Goal: Task Accomplishment & Management: Use online tool/utility

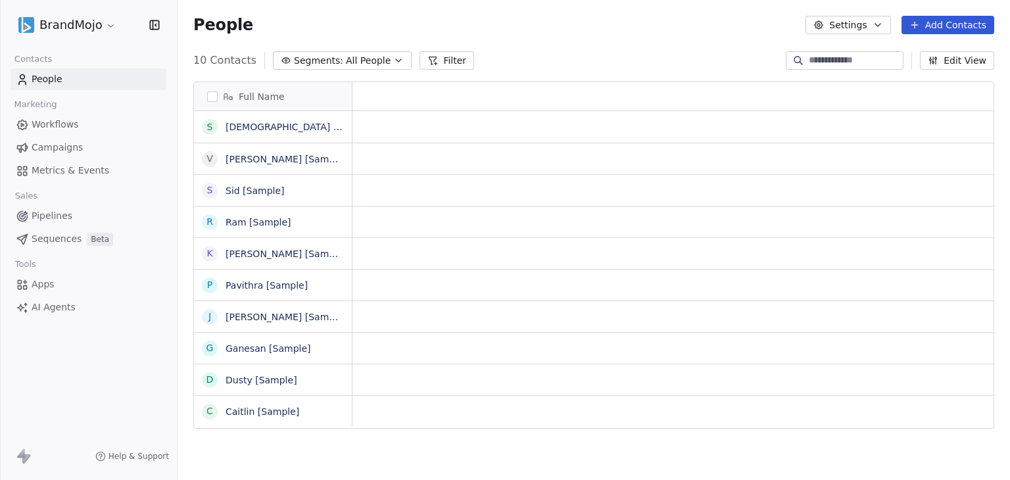
scroll to position [11, 11]
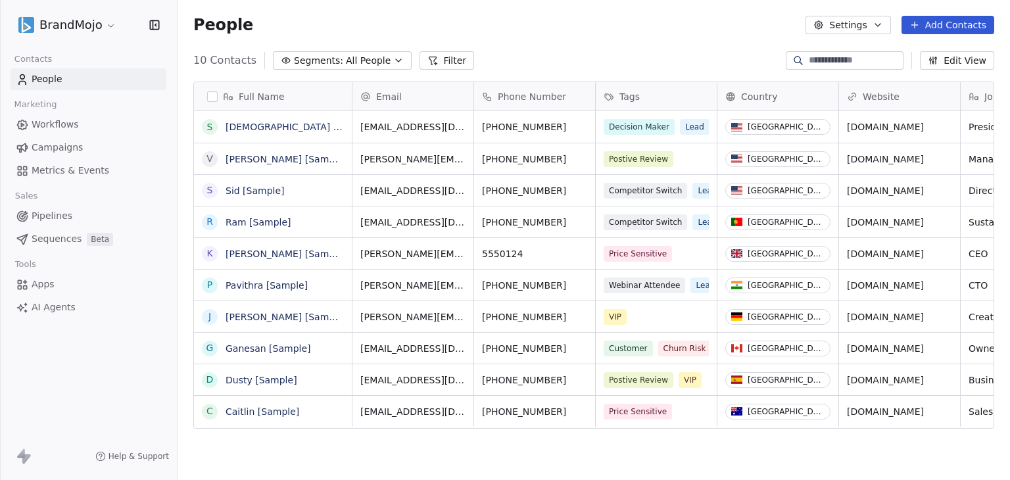
click at [101, 32] on html "BrandMojo Contacts People Marketing Workflows Campaigns Metrics & Events Sales …" at bounding box center [505, 240] width 1010 height 480
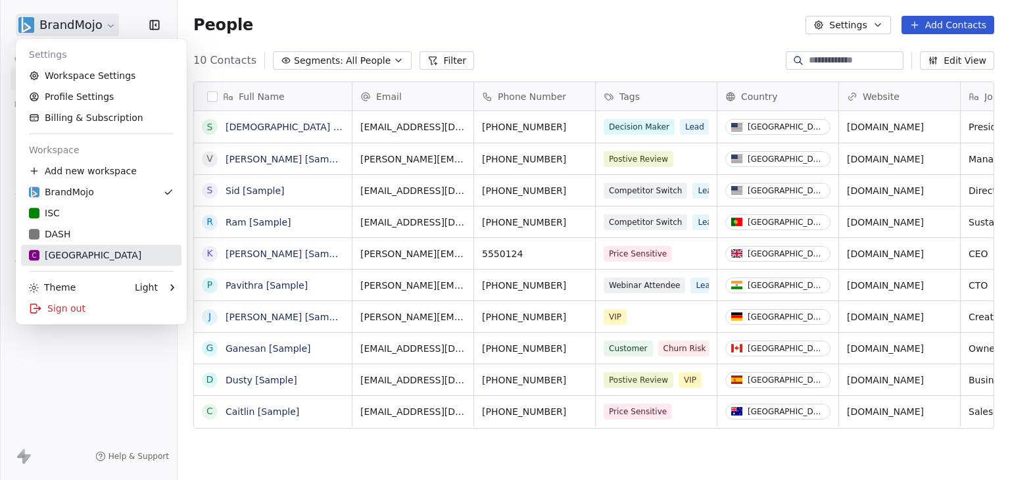
click at [71, 249] on div "C Chitrakoota School" at bounding box center [85, 255] width 112 height 13
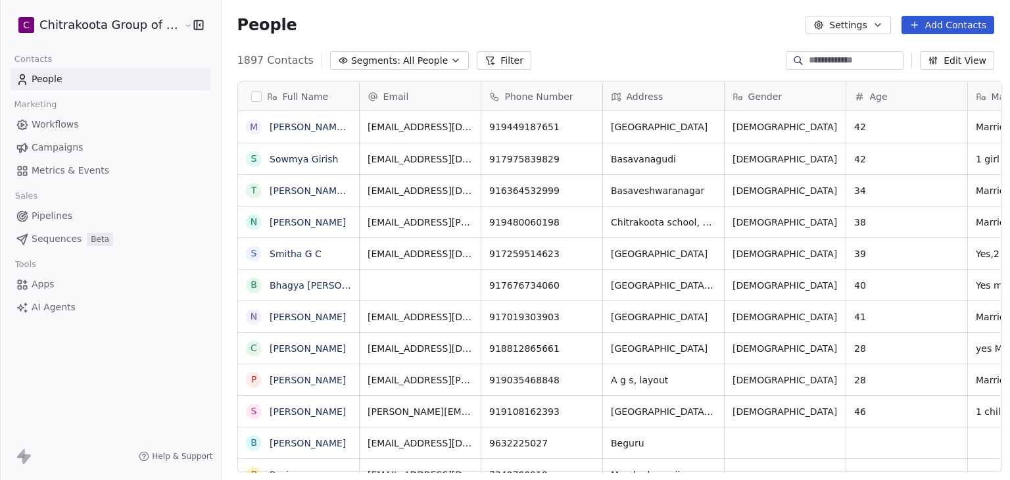
scroll to position [412, 785]
click at [43, 290] on span "Apps" at bounding box center [43, 284] width 23 height 14
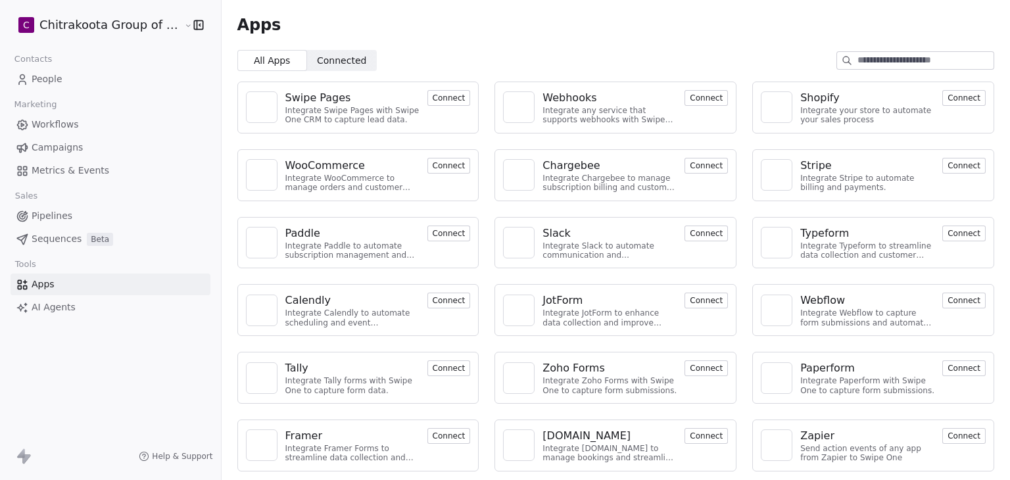
click at [310, 98] on div "Swipe Pages" at bounding box center [318, 98] width 66 height 16
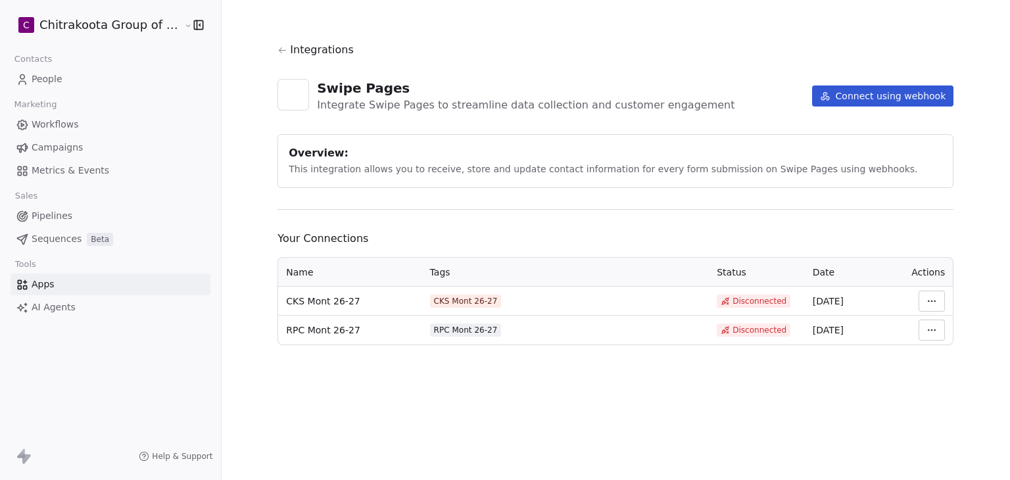
click at [466, 151] on div "Overview:" at bounding box center [616, 153] width 654 height 16
click at [833, 104] on button "Connect using webhook" at bounding box center [883, 95] width 142 height 21
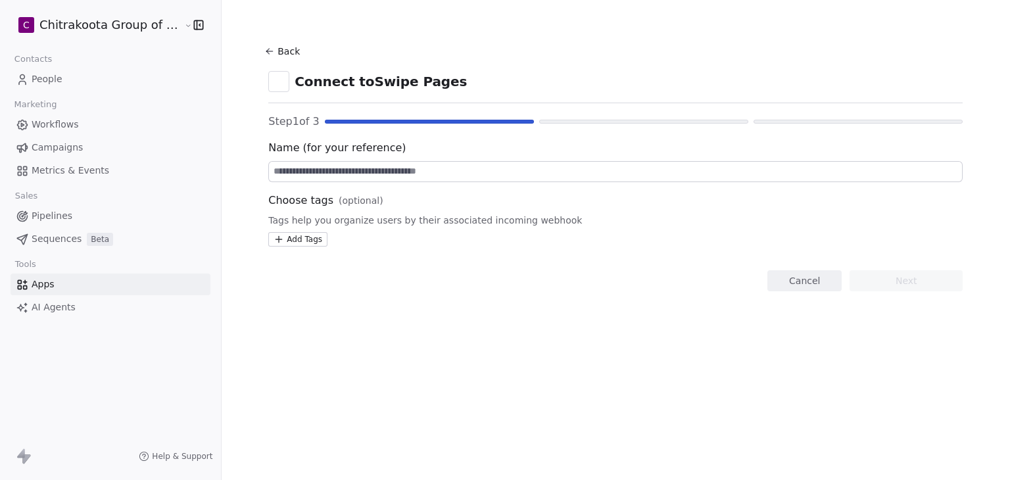
click at [357, 176] on input at bounding box center [615, 172] width 693 height 20
click at [407, 169] on input at bounding box center [615, 172] width 693 height 20
paste input "**********"
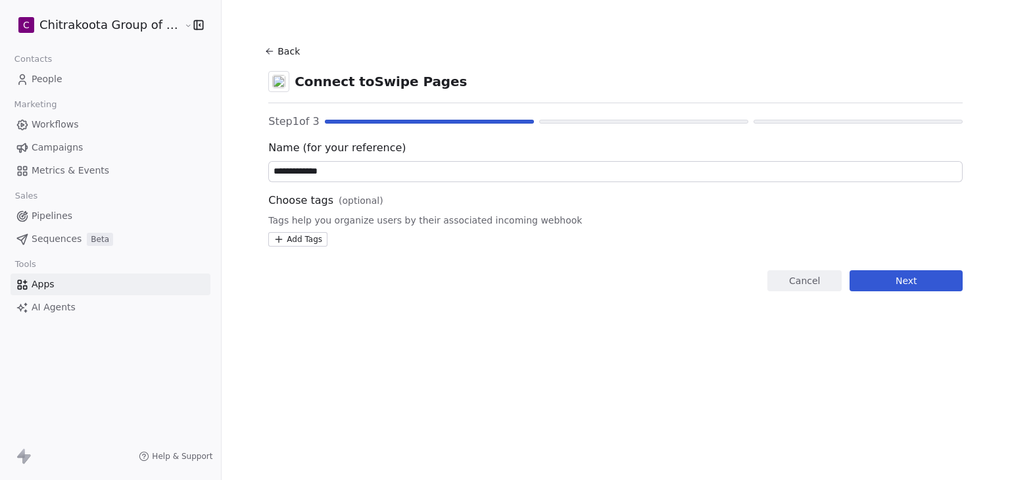
drag, startPoint x: 313, startPoint y: 169, endPoint x: 299, endPoint y: 169, distance: 14.5
click at [299, 169] on input "**********" at bounding box center [615, 172] width 693 height 20
type input "**********"
click at [405, 232] on div "Add Tags" at bounding box center [615, 239] width 694 height 14
click at [944, 287] on button "Next" at bounding box center [906, 280] width 113 height 21
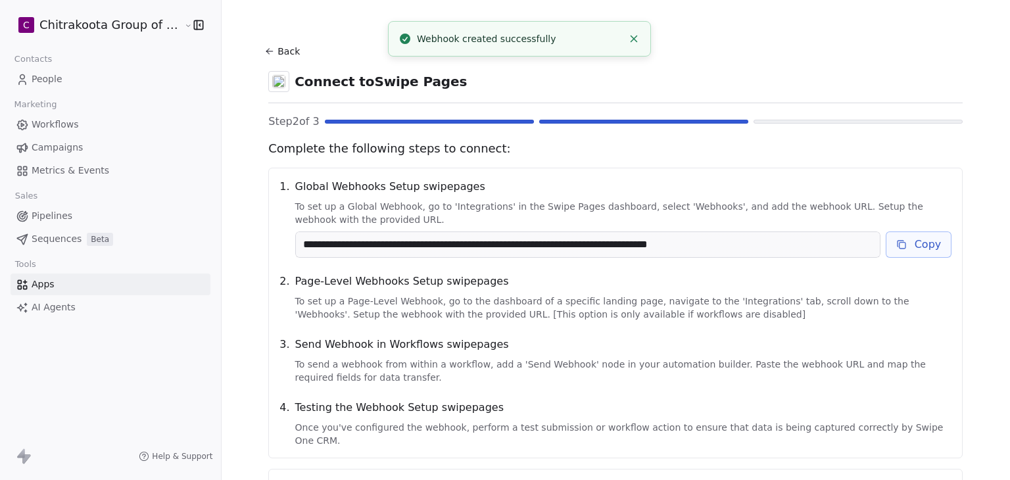
click at [907, 248] on button "Copy" at bounding box center [919, 244] width 66 height 26
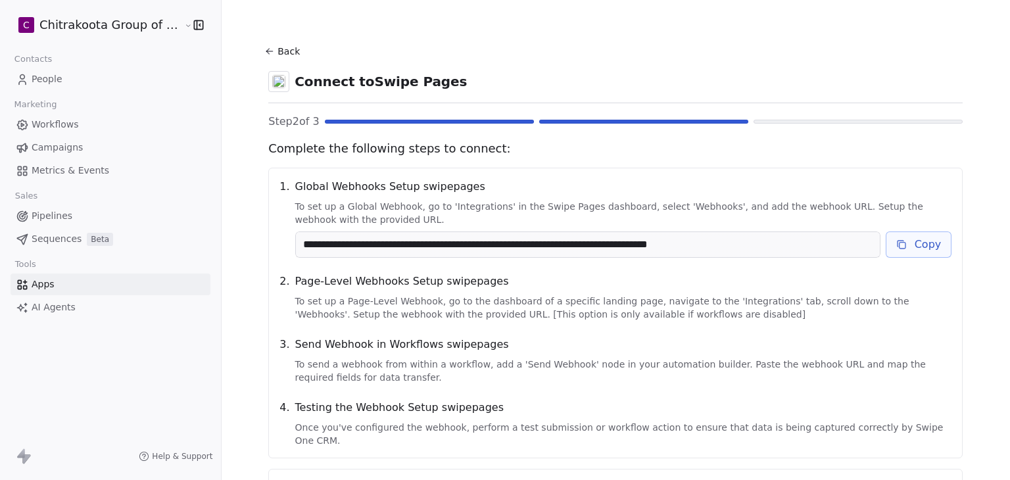
click at [273, 45] on button "Back" at bounding box center [284, 51] width 42 height 24
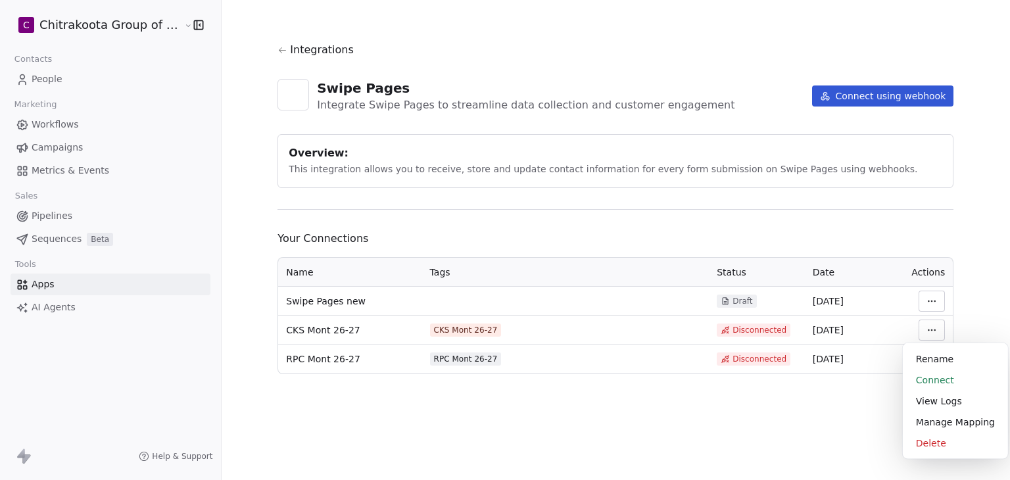
click at [929, 324] on html "C Chitrakoota Group of Institutions Contacts People Marketing Workflows Campaig…" at bounding box center [505, 240] width 1010 height 480
click at [933, 419] on div "Manage Mapping" at bounding box center [955, 422] width 95 height 21
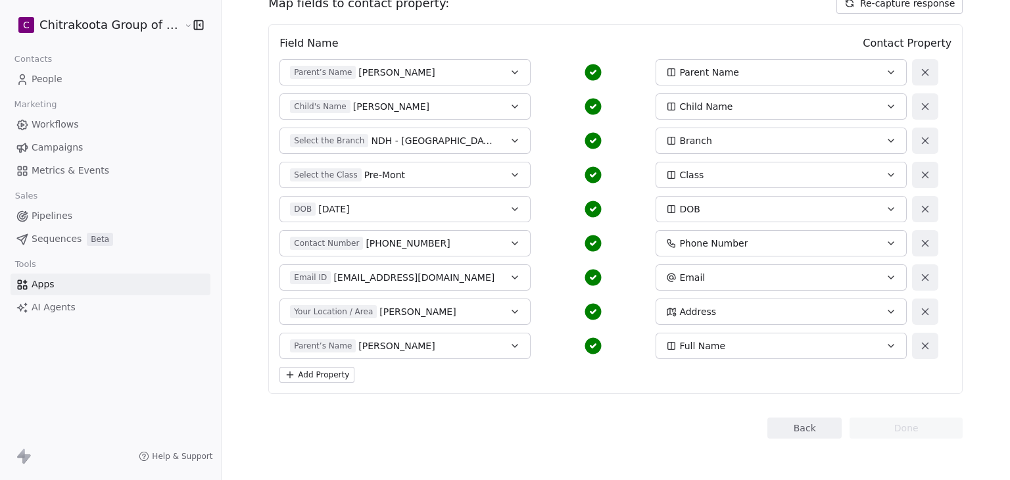
click at [795, 430] on button "Back" at bounding box center [804, 428] width 74 height 21
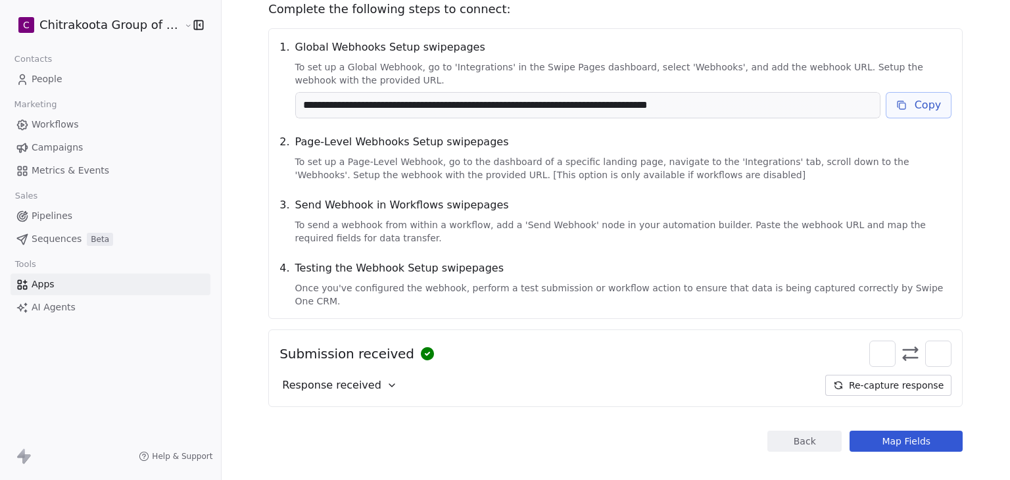
click at [795, 431] on button "Back" at bounding box center [804, 441] width 74 height 21
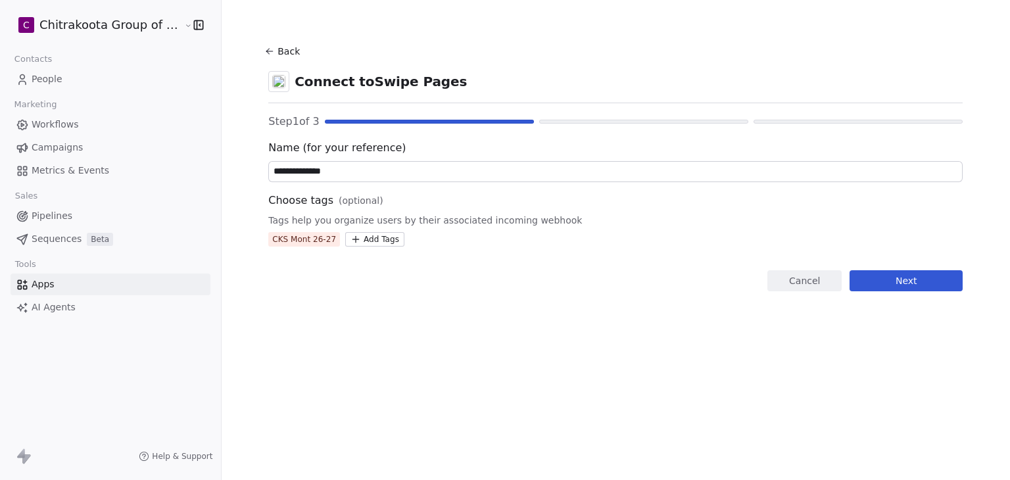
click at [896, 285] on button "Next" at bounding box center [906, 280] width 113 height 21
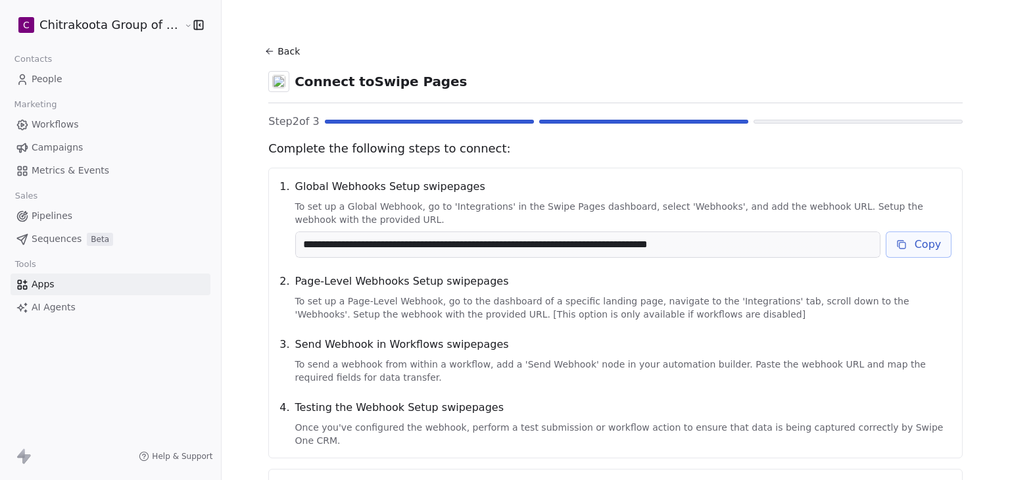
click at [276, 53] on button "Back" at bounding box center [284, 51] width 42 height 24
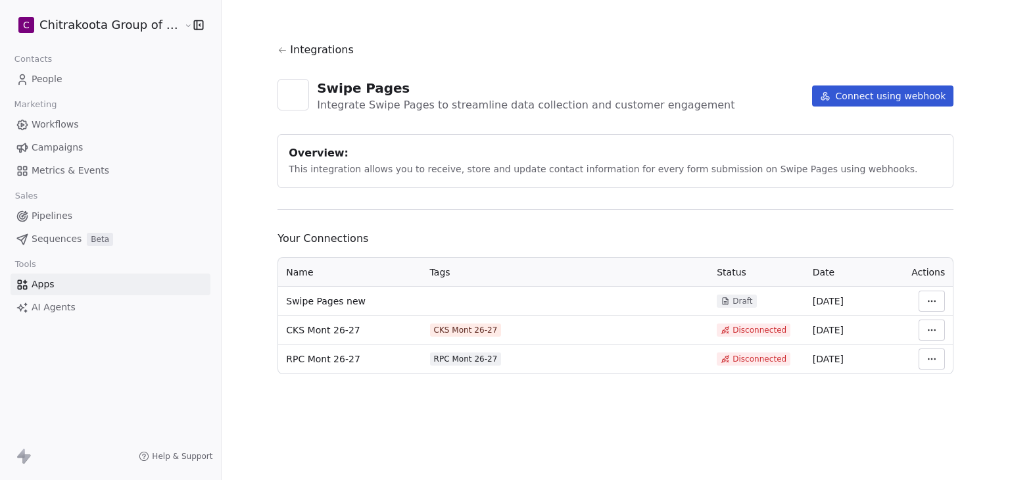
click at [940, 361] on html "C Chitrakoota Group of Institutions Contacts People Marketing Workflows Campaig…" at bounding box center [505, 240] width 1010 height 480
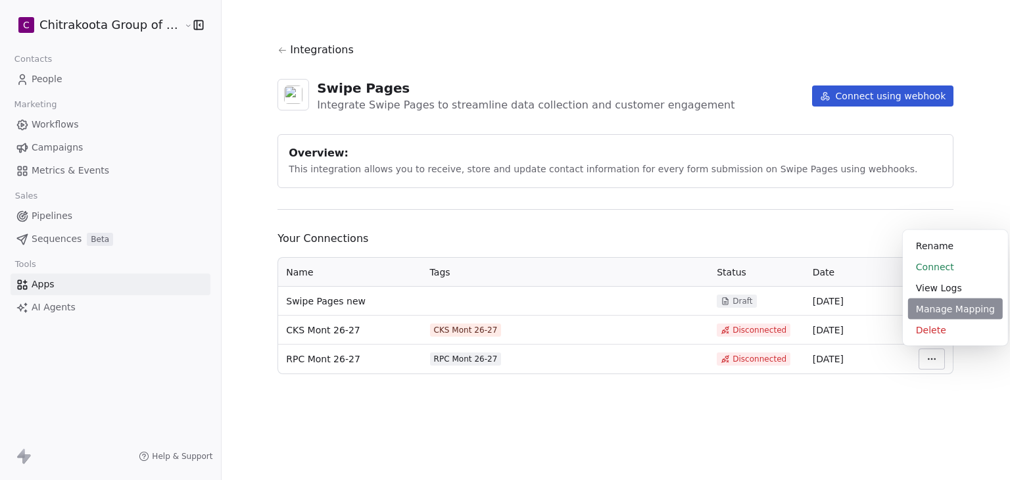
click at [957, 311] on div "Manage Mapping" at bounding box center [955, 309] width 95 height 21
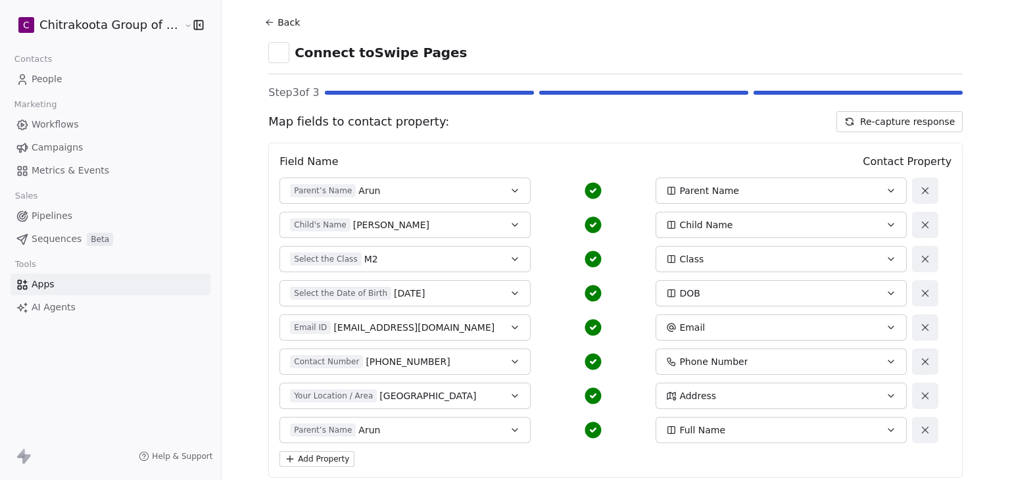
scroll to position [113, 0]
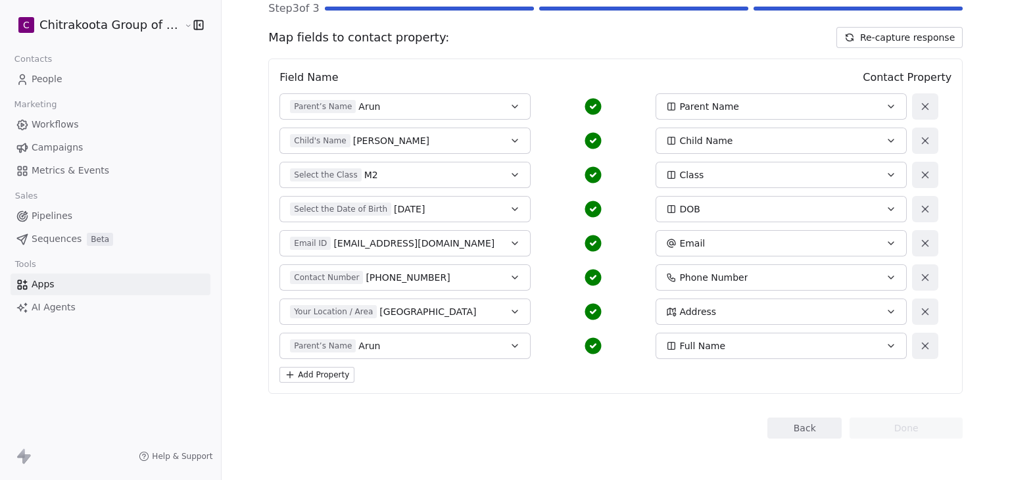
click at [793, 442] on section "Back Connect to Swipe Pages Step 3 of 3 Map fields to contact property: Re-capt…" at bounding box center [615, 184] width 757 height 594
click at [791, 429] on button "Back" at bounding box center [804, 428] width 74 height 21
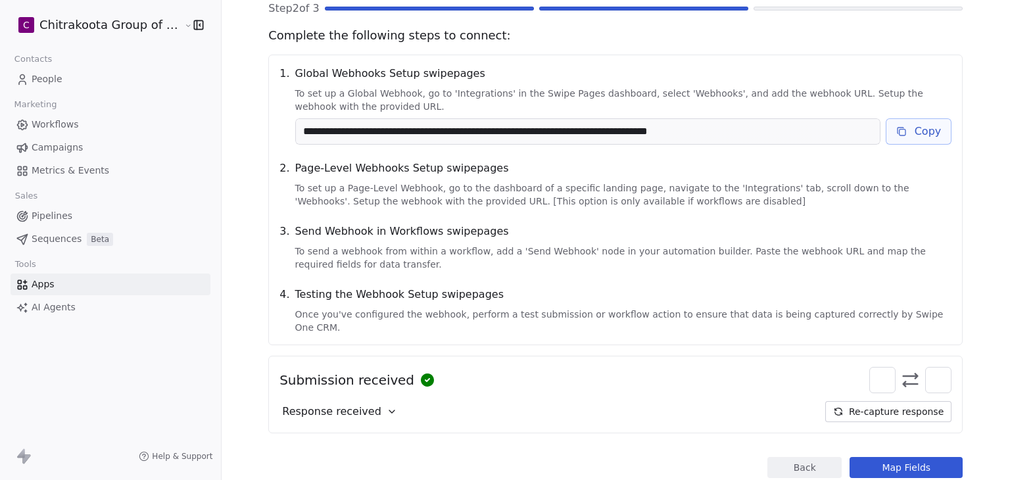
click at [791, 457] on button "Back" at bounding box center [804, 467] width 74 height 21
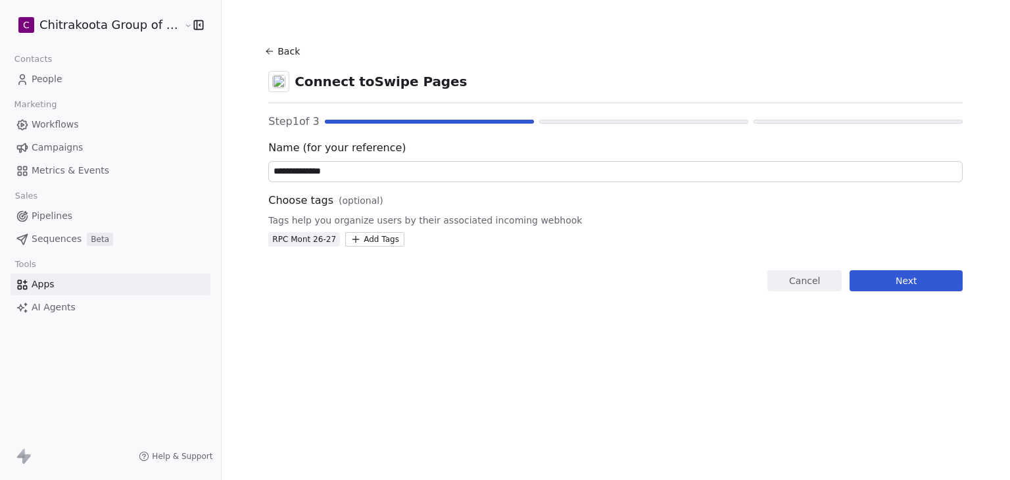
click at [902, 284] on button "Next" at bounding box center [906, 280] width 113 height 21
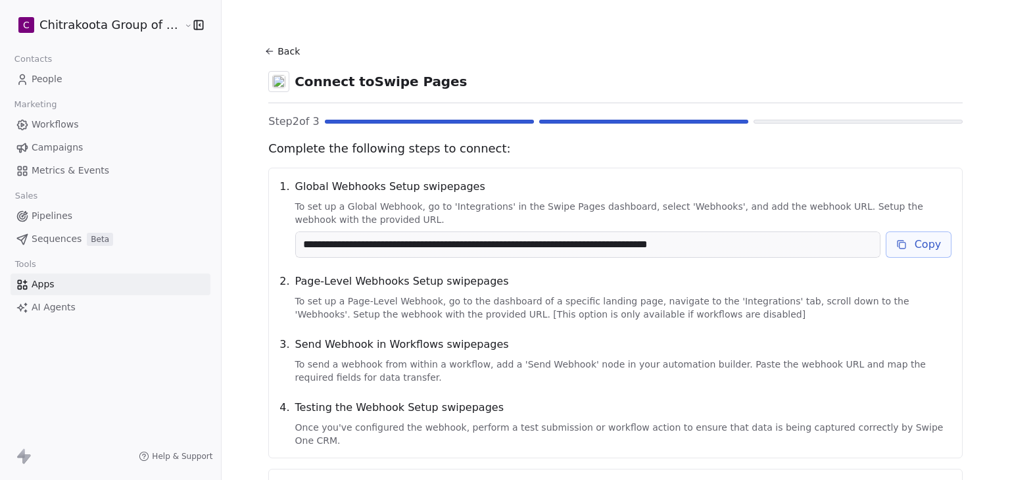
click at [265, 49] on icon at bounding box center [269, 51] width 11 height 11
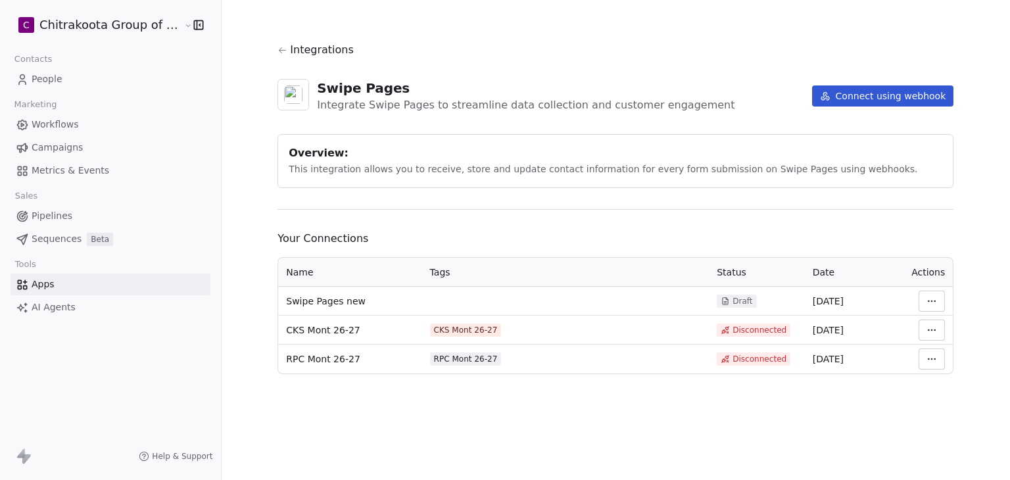
click at [312, 302] on span "Swipe Pages new" at bounding box center [326, 301] width 80 height 13
click at [916, 299] on html "C Chitrakoota Group of Institutions Contacts People Marketing Workflows Campaig…" at bounding box center [505, 240] width 1010 height 480
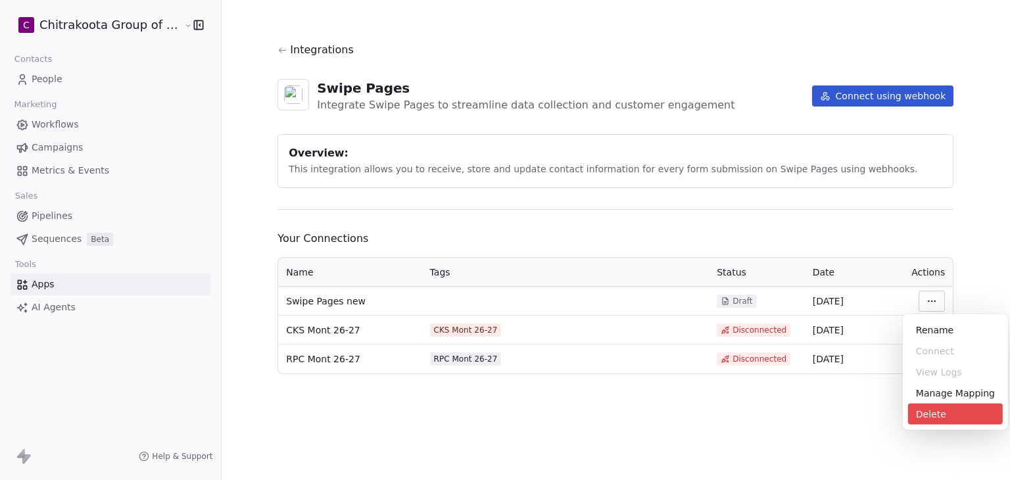
click at [946, 391] on div "Manage Mapping" at bounding box center [955, 393] width 95 height 21
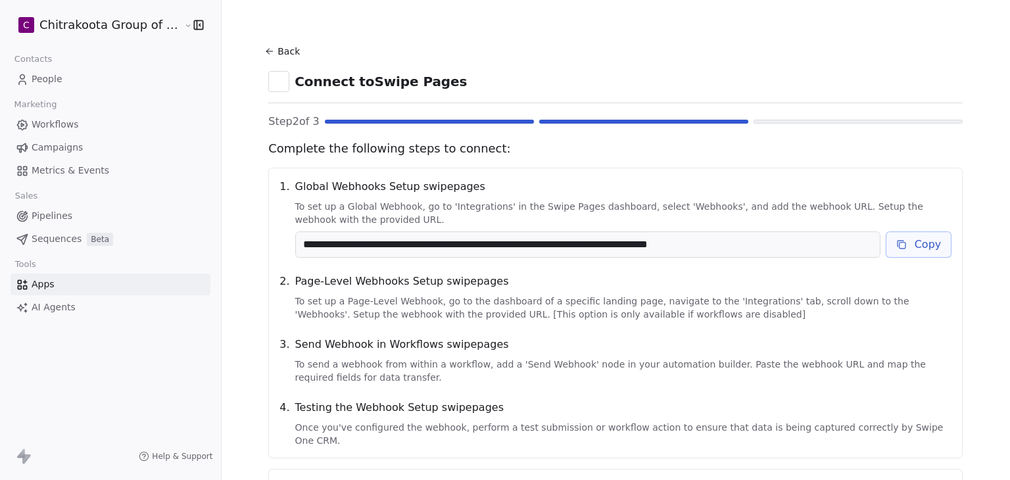
click at [279, 54] on button "Back" at bounding box center [284, 51] width 42 height 24
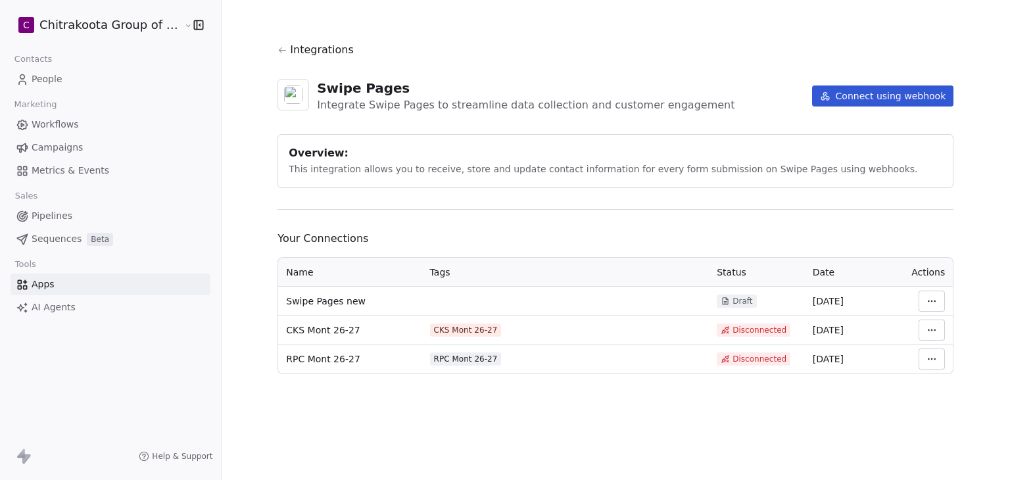
click at [926, 327] on html "C Chitrakoota Group of Institutions Contacts People Marketing Workflows Campaig…" at bounding box center [505, 240] width 1010 height 480
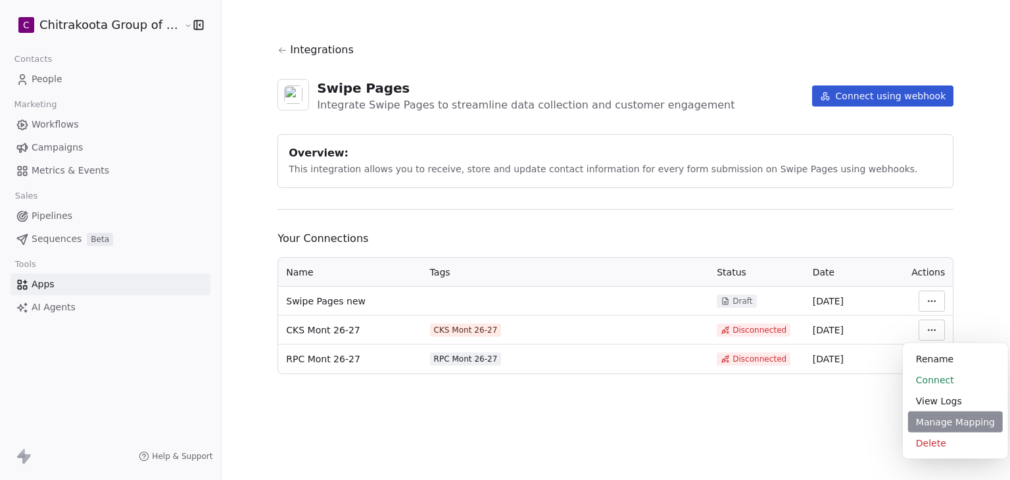
click at [930, 428] on div "Manage Mapping" at bounding box center [955, 422] width 95 height 21
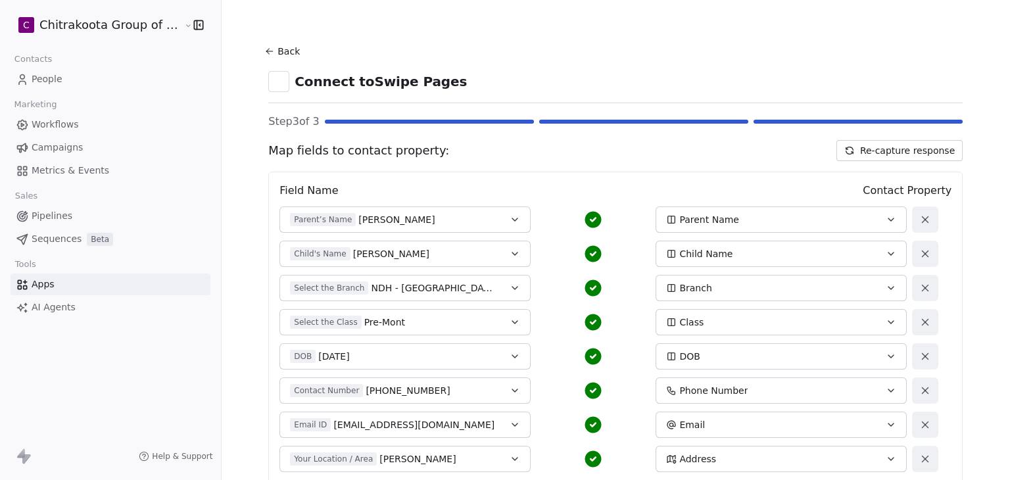
click at [264, 48] on icon at bounding box center [269, 51] width 11 height 11
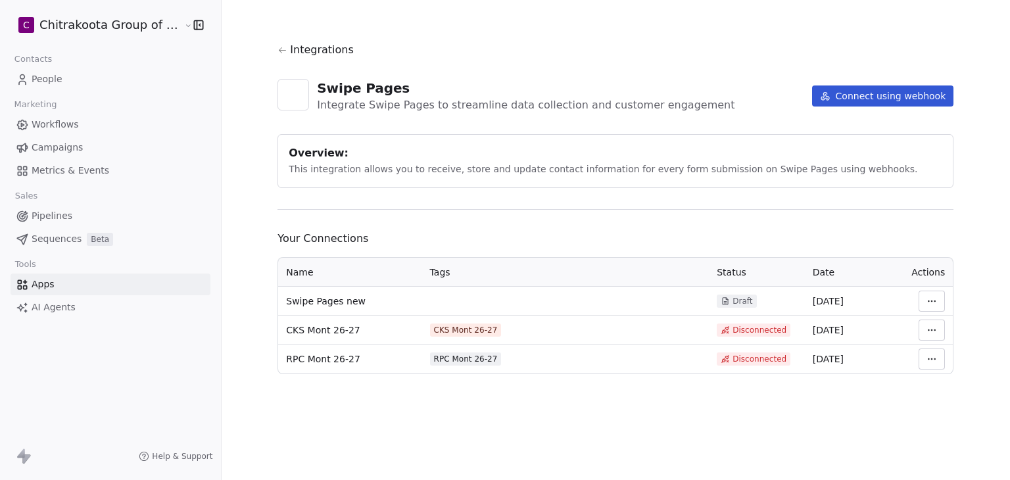
click at [923, 298] on html "C Chitrakoota Group of Institutions Contacts People Marketing Workflows Campaig…" at bounding box center [505, 240] width 1010 height 480
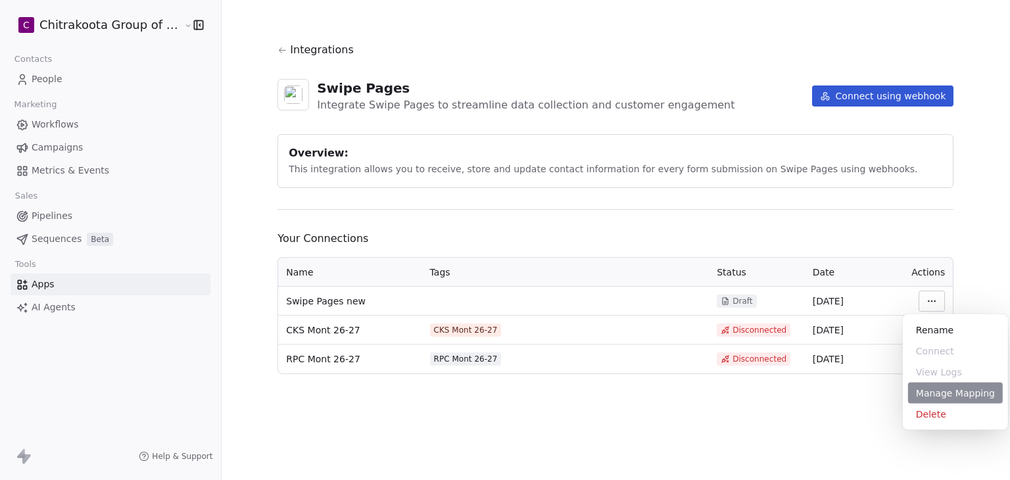
click at [948, 394] on div "Manage Mapping" at bounding box center [955, 393] width 95 height 21
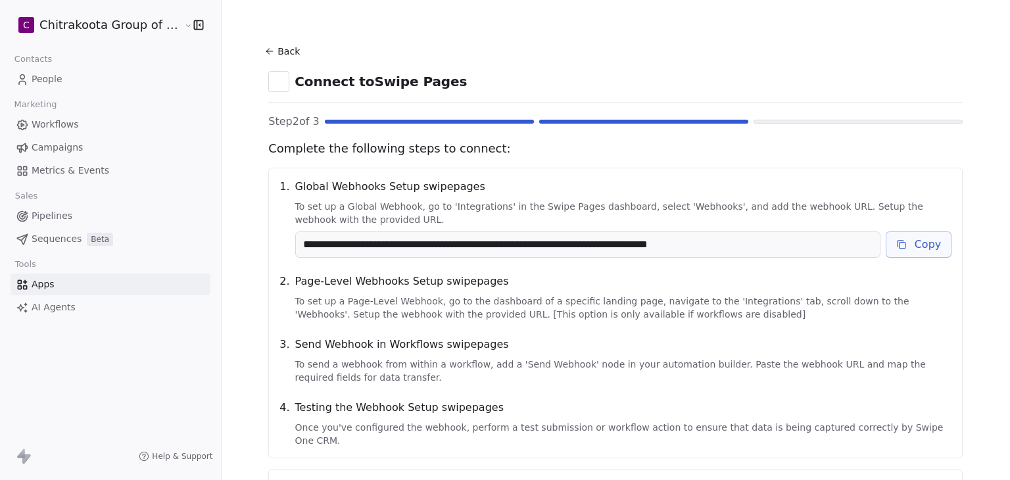
click at [892, 251] on button "Copy" at bounding box center [919, 244] width 66 height 26
click at [905, 254] on button "Copy" at bounding box center [919, 244] width 66 height 26
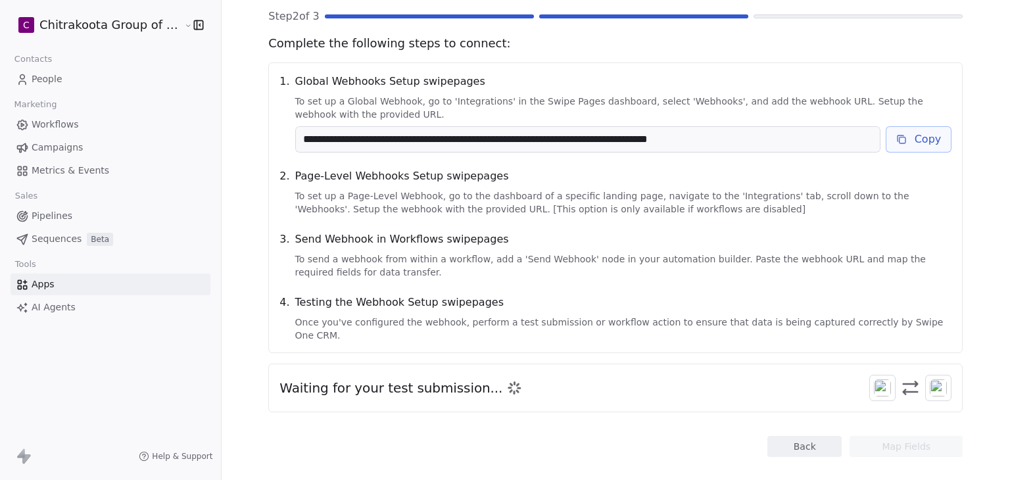
scroll to position [110, 0]
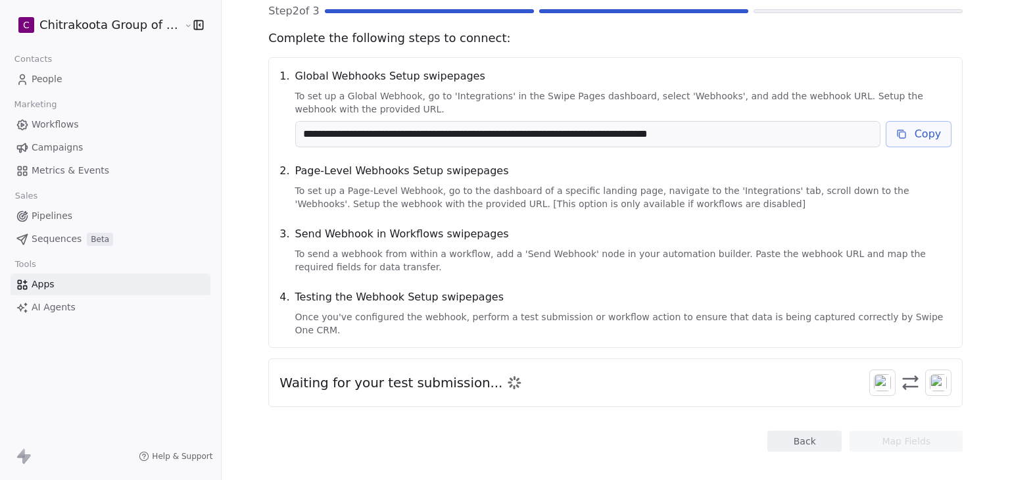
click at [409, 341] on div "**********" at bounding box center [615, 218] width 694 height 377
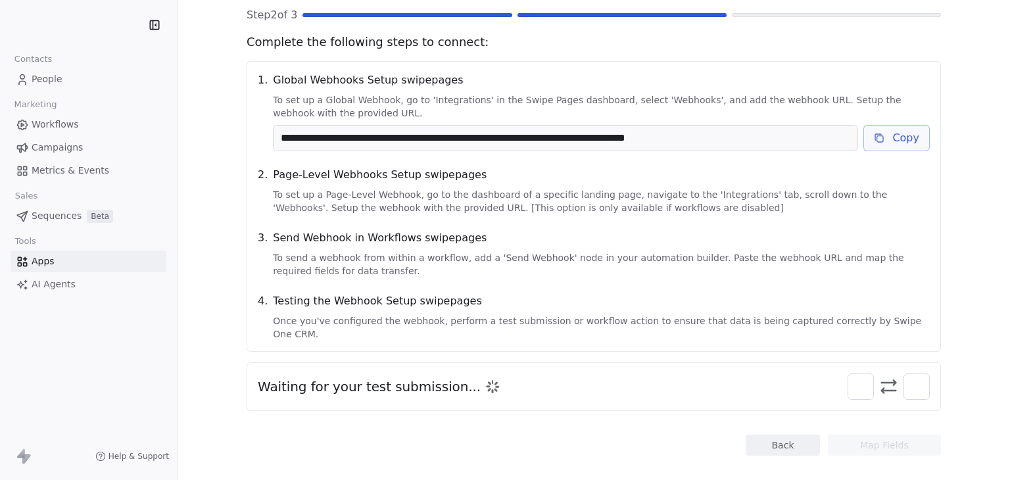
scroll to position [110, 0]
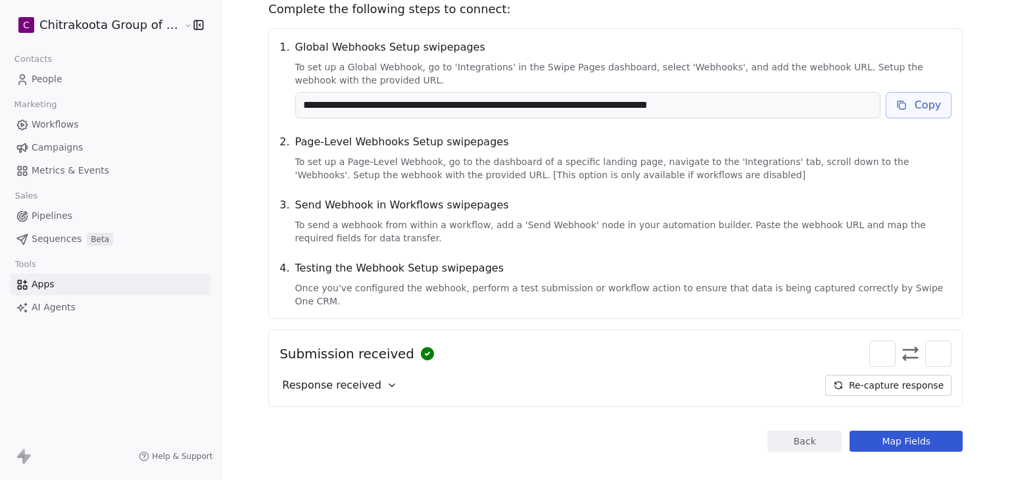
click at [337, 377] on span "Response received" at bounding box center [331, 385] width 99 height 16
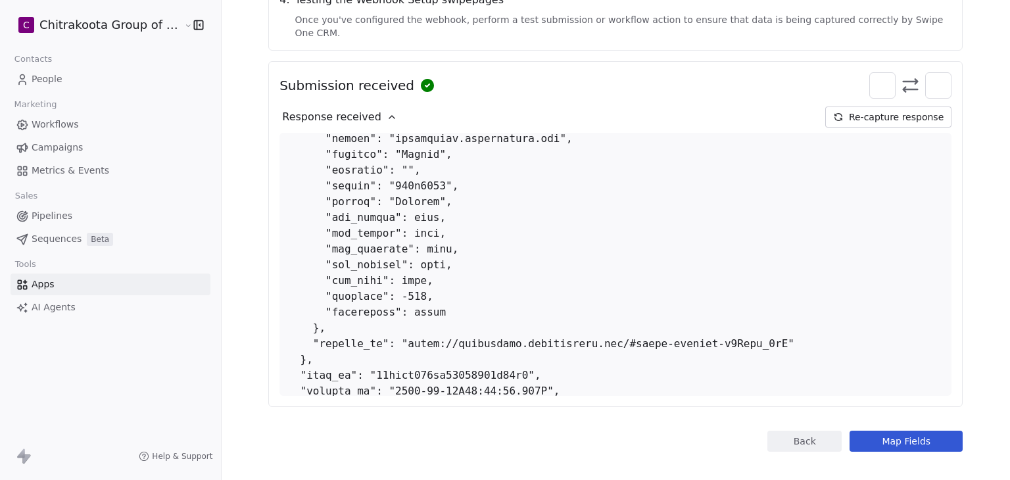
scroll to position [274, 0]
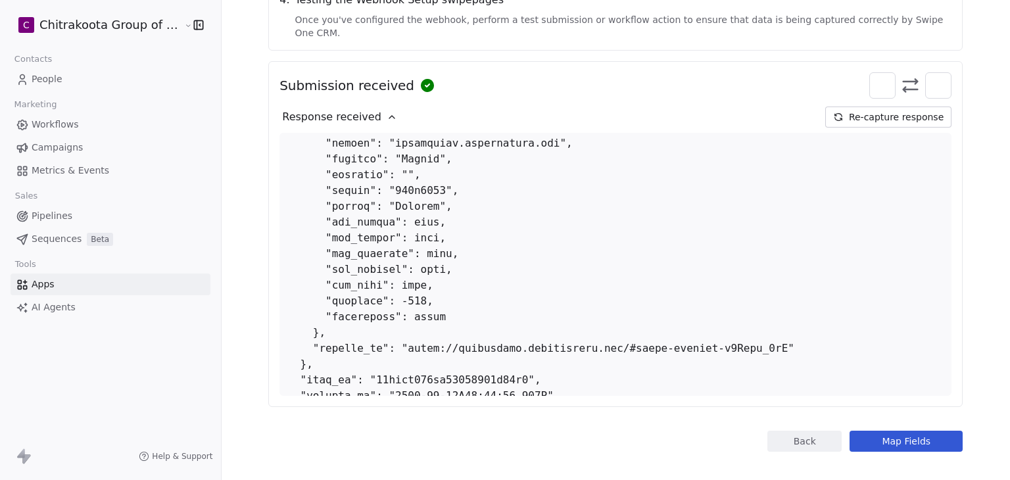
click at [850, 431] on button "Map Fields" at bounding box center [906, 441] width 113 height 21
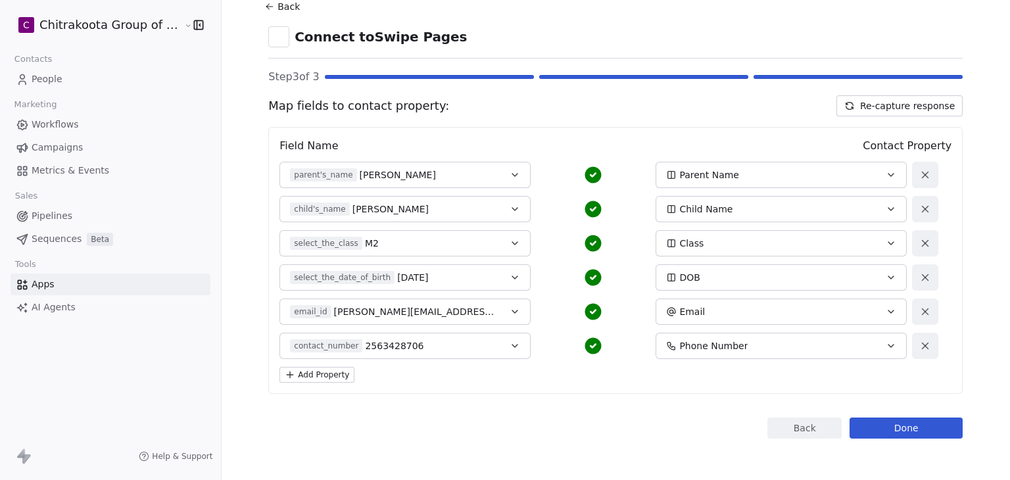
click at [544, 477] on section "Back Connect to Swipe Pages Step 3 of 3 Map fields to contact property: Re-capt…" at bounding box center [615, 217] width 757 height 525
click at [287, 377] on button "Add Property" at bounding box center [316, 375] width 75 height 16
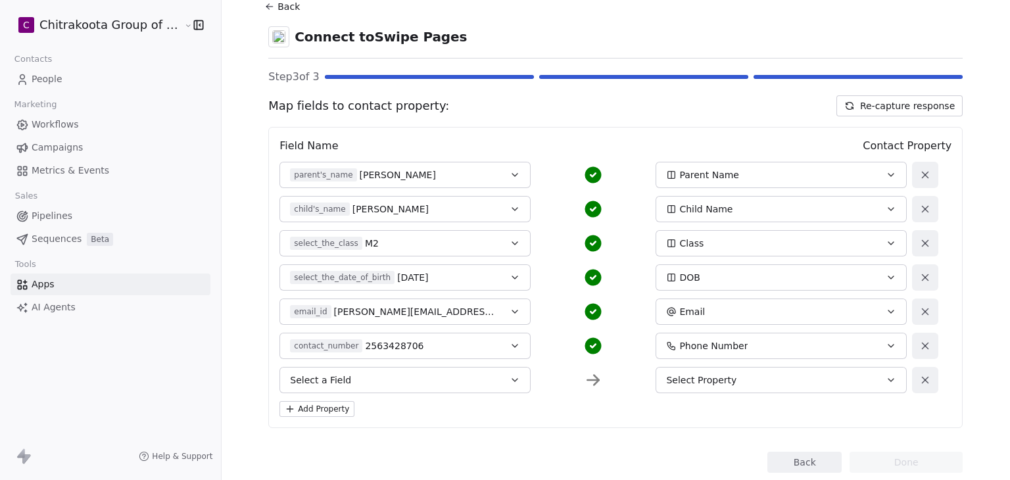
click at [708, 385] on span "Select Property" at bounding box center [701, 379] width 70 height 13
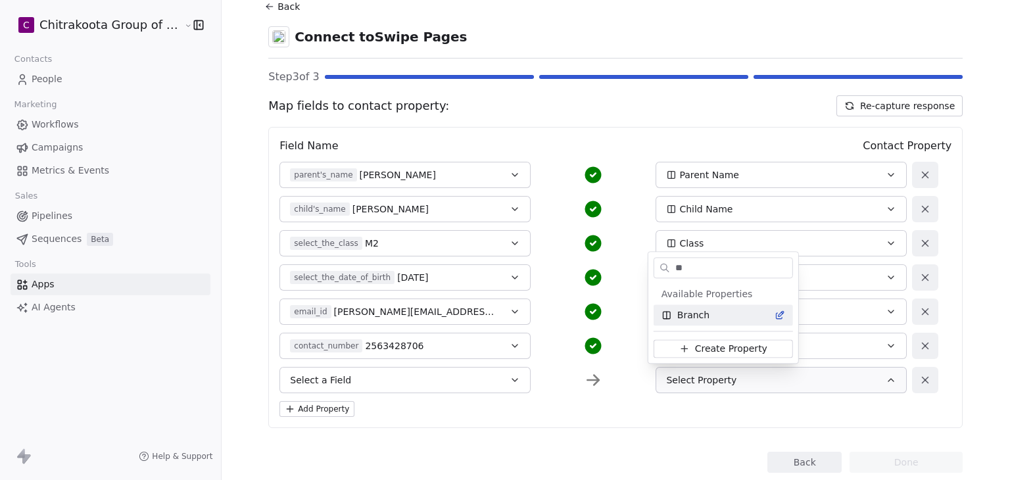
type input "**"
click at [708, 322] on div "Branch" at bounding box center [723, 314] width 139 height 21
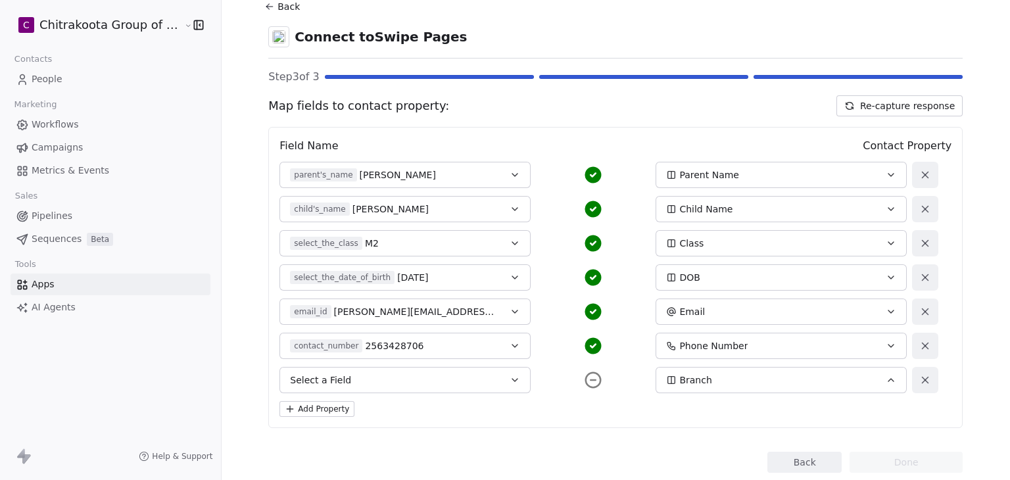
click at [453, 382] on button "Select a Field" at bounding box center [404, 380] width 251 height 26
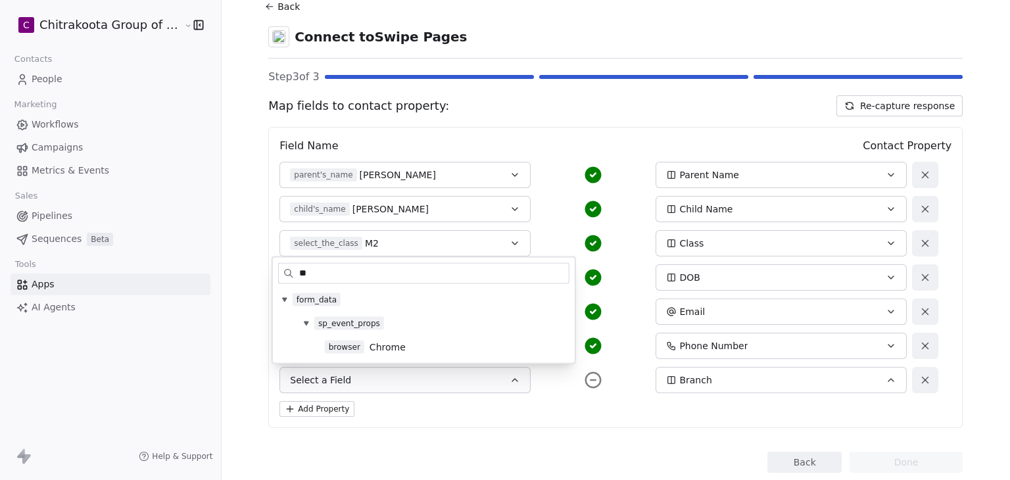
type input "**"
click at [547, 391] on div "Select a Field Branch" at bounding box center [592, 380] width 627 height 26
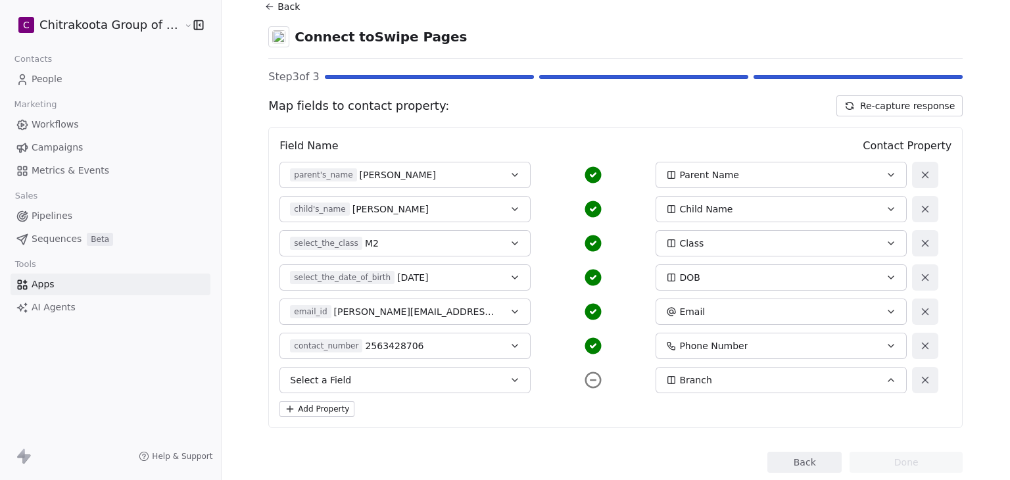
click at [481, 382] on button "Select a Field" at bounding box center [404, 380] width 251 height 26
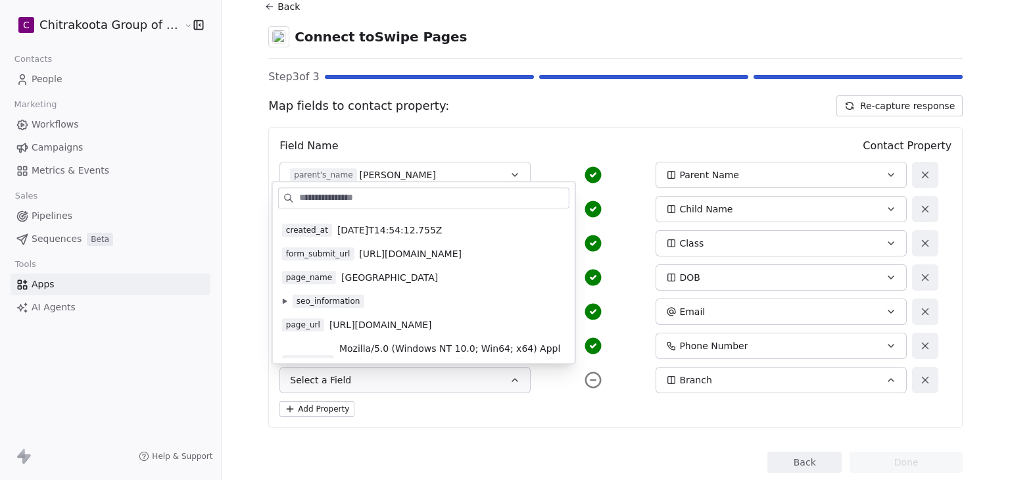
scroll to position [0, 0]
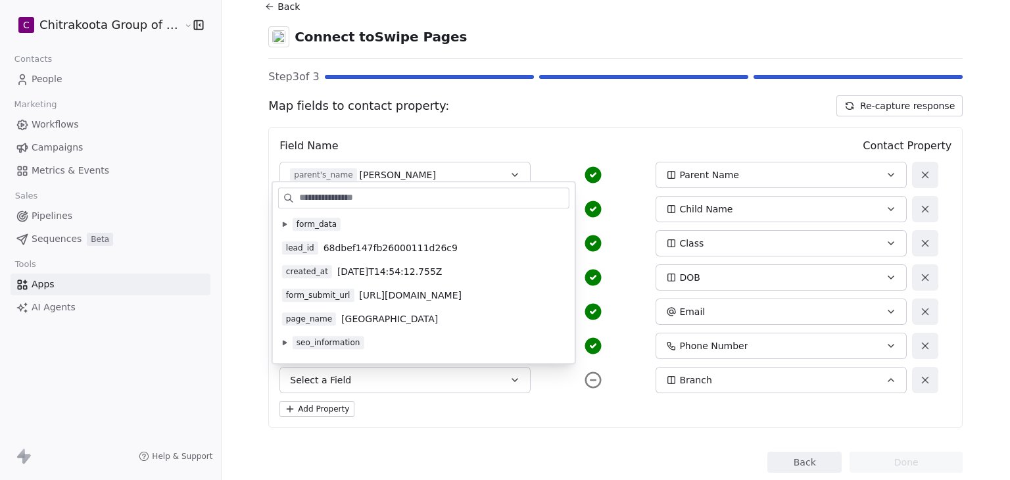
click at [600, 387] on div "Select a Field Branch" at bounding box center [592, 380] width 627 height 26
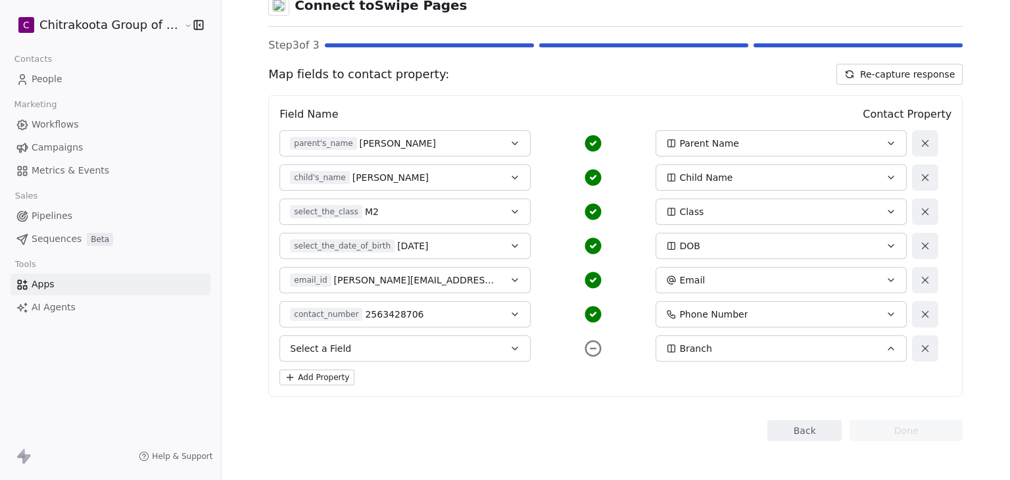
scroll to position [79, 0]
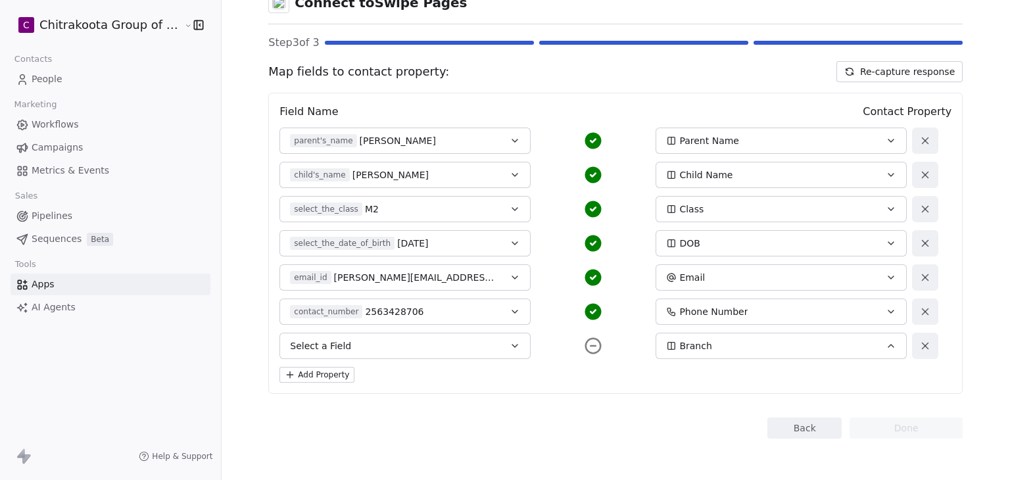
click at [329, 377] on button "Add Property" at bounding box center [316, 375] width 75 height 16
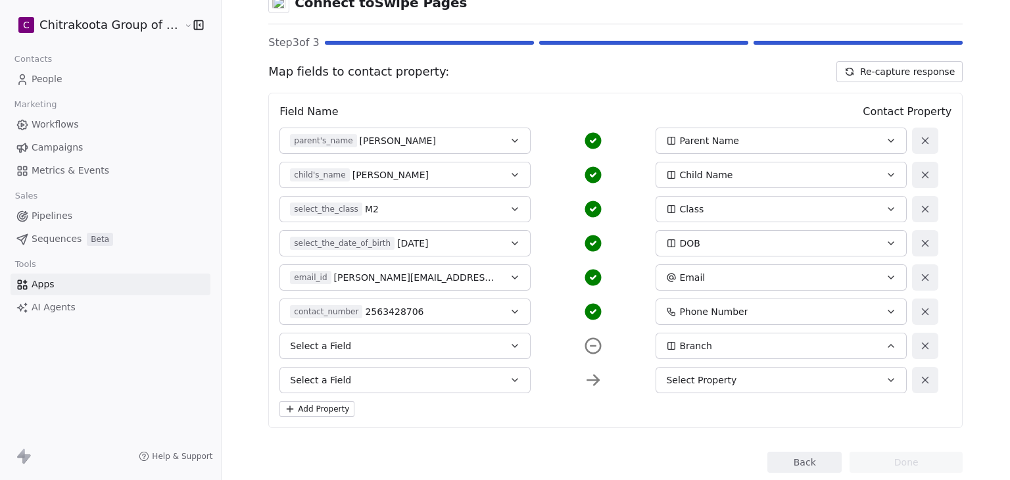
click at [402, 377] on button "Select a Field" at bounding box center [404, 380] width 251 height 26
type input "***"
click at [549, 322] on div "contact_number 2563428706 Phone Number" at bounding box center [592, 312] width 627 height 26
click at [677, 380] on span "Select Property" at bounding box center [701, 379] width 70 height 13
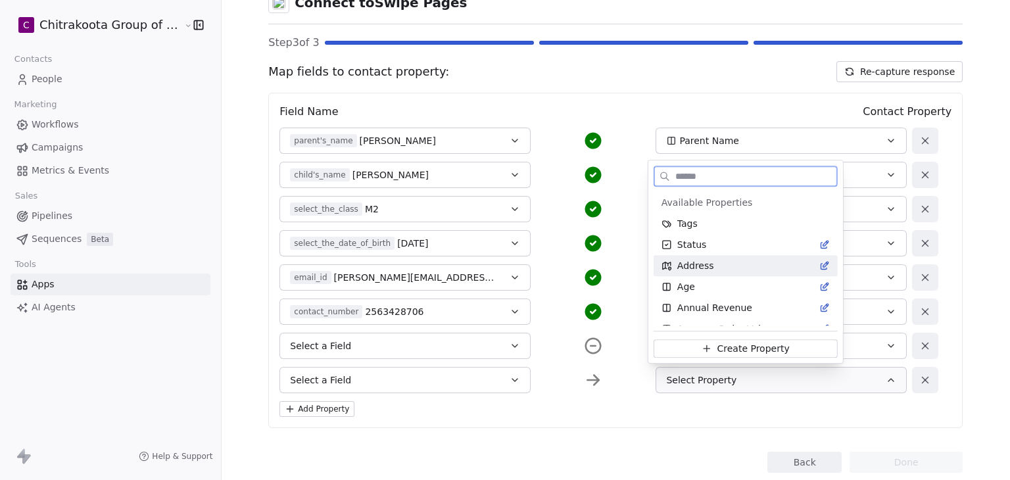
click at [697, 261] on span "Address" at bounding box center [695, 265] width 37 height 13
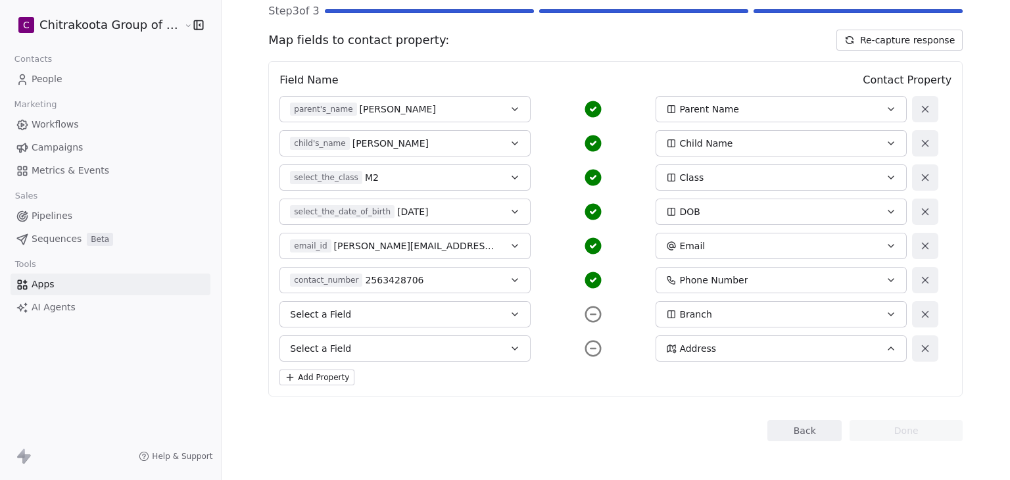
scroll to position [113, 0]
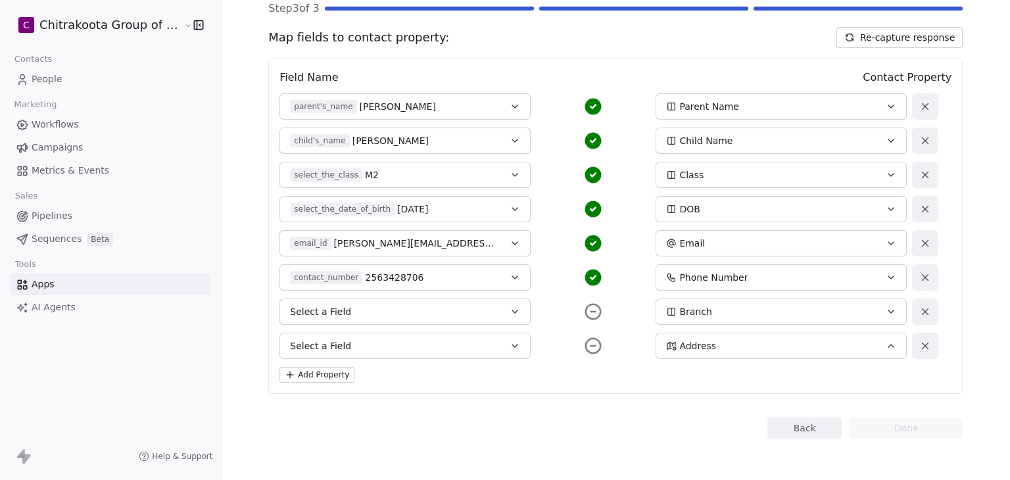
click at [327, 374] on button "Add Property" at bounding box center [316, 375] width 75 height 16
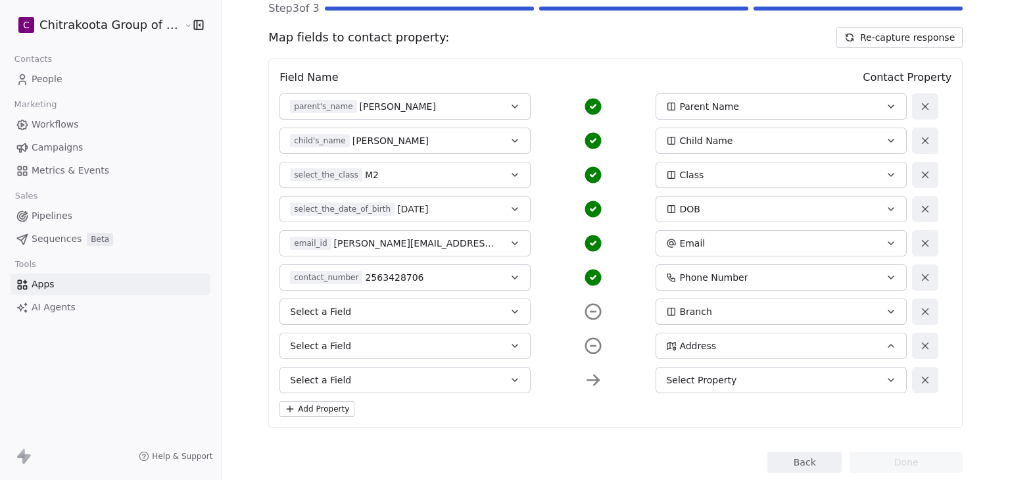
click at [702, 389] on button "Select Property" at bounding box center [781, 380] width 251 height 26
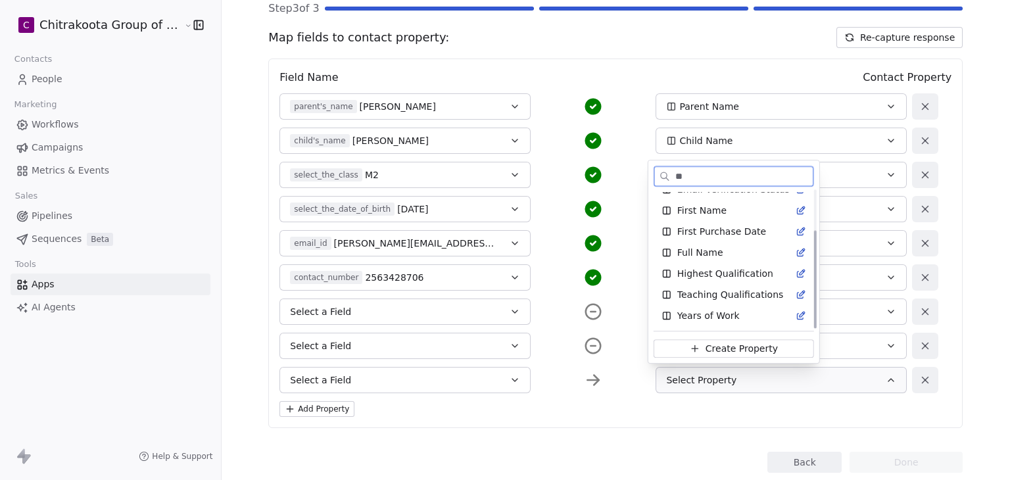
scroll to position [0, 0]
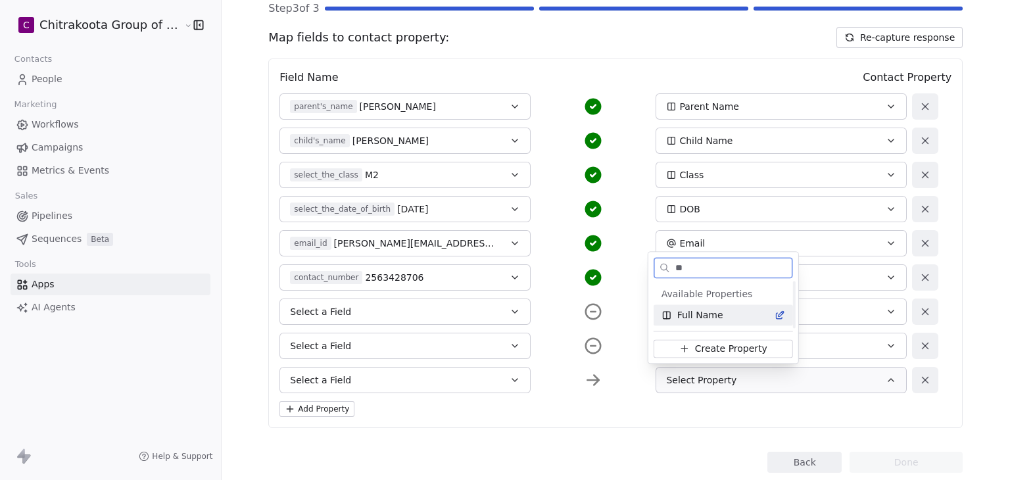
type input "**"
click at [699, 315] on span "Full Name" at bounding box center [700, 314] width 46 height 13
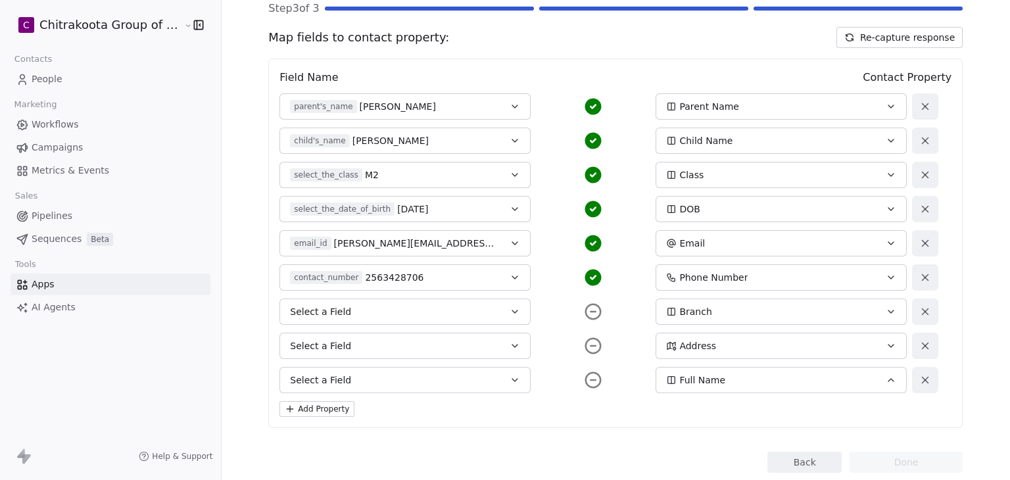
click at [512, 379] on icon "button" at bounding box center [514, 380] width 5 height 3
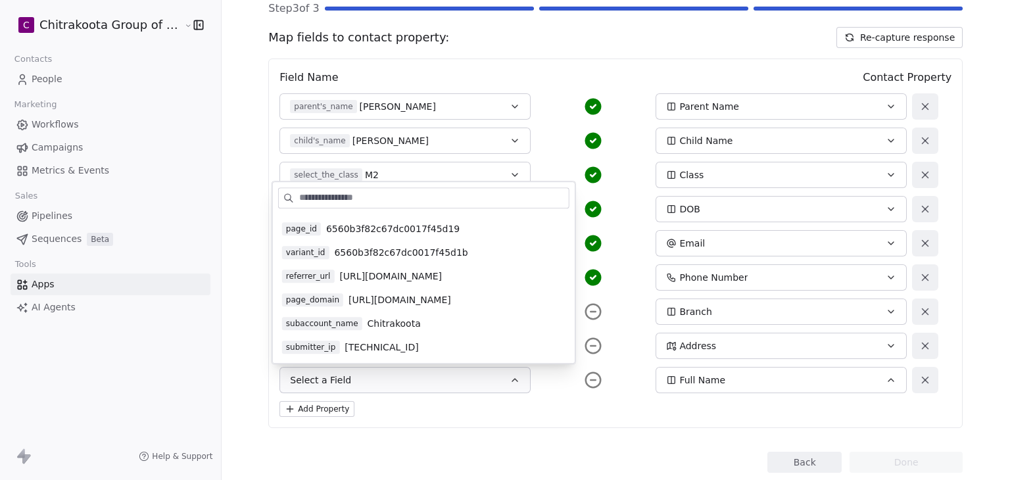
scroll to position [224, 0]
click at [546, 393] on div "Field Name Contact Property parent's_name Jane Doe Parent Name child's_name Joh…" at bounding box center [615, 244] width 694 height 370
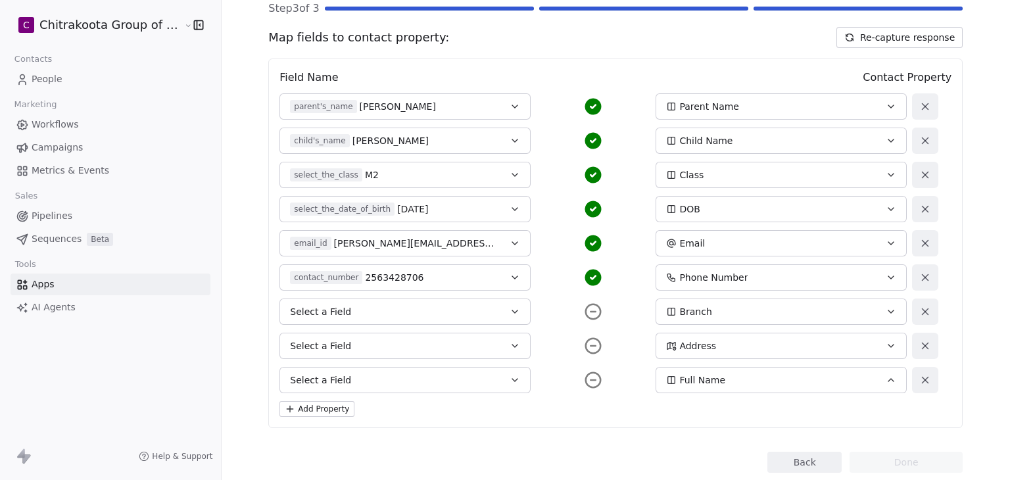
click at [531, 415] on div "Add Property" at bounding box center [615, 409] width 672 height 16
click at [919, 383] on icon at bounding box center [925, 380] width 12 height 12
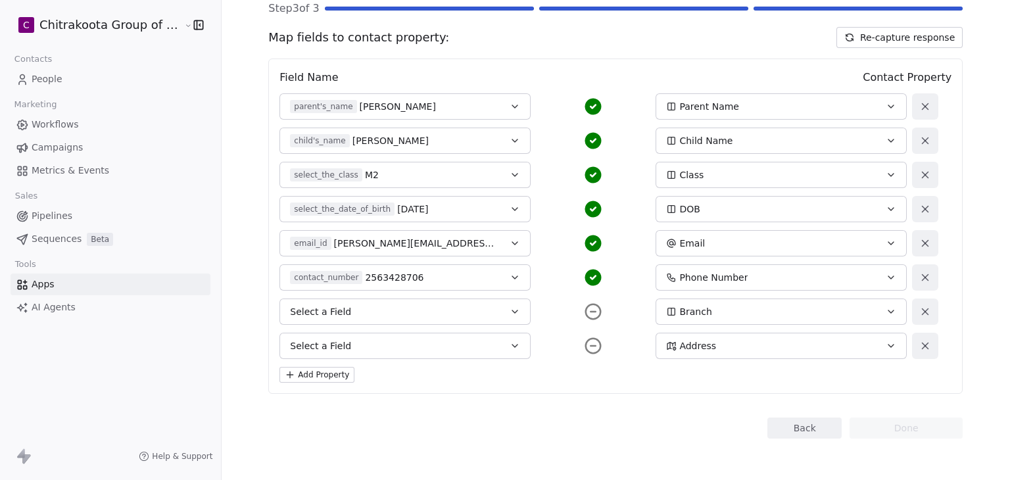
click at [919, 343] on icon at bounding box center [925, 346] width 12 height 12
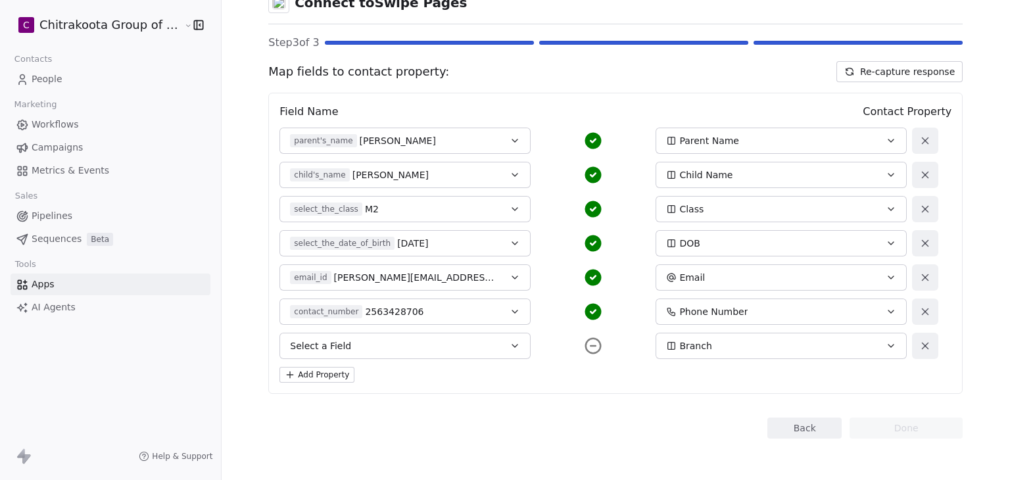
click at [917, 317] on button at bounding box center [925, 312] width 26 height 26
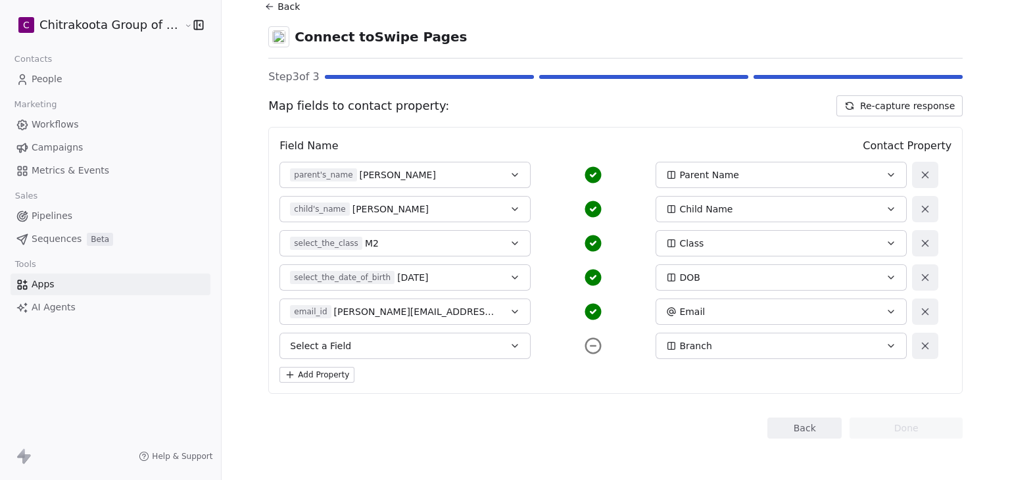
click at [928, 339] on button at bounding box center [925, 346] width 26 height 26
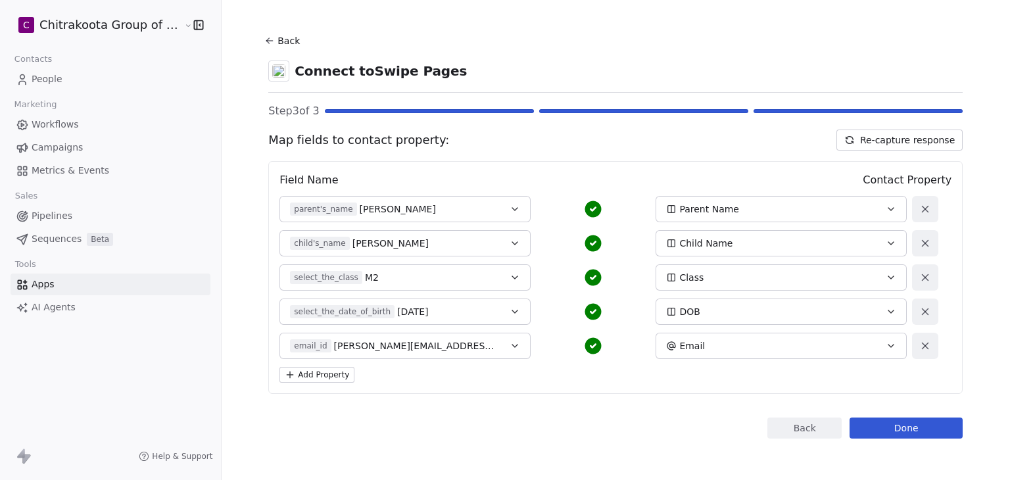
click at [328, 373] on button "Add Property" at bounding box center [316, 375] width 75 height 16
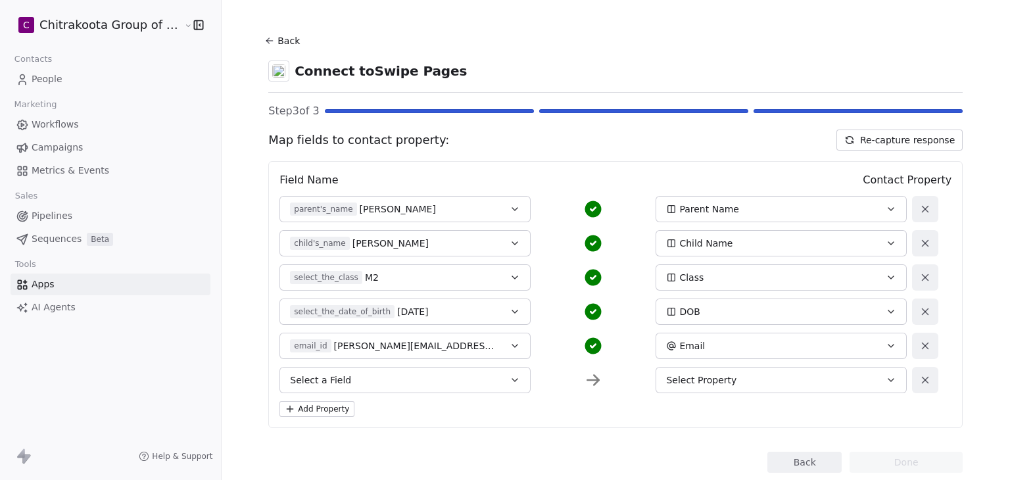
click at [328, 373] on span "Select a Field" at bounding box center [320, 379] width 61 height 13
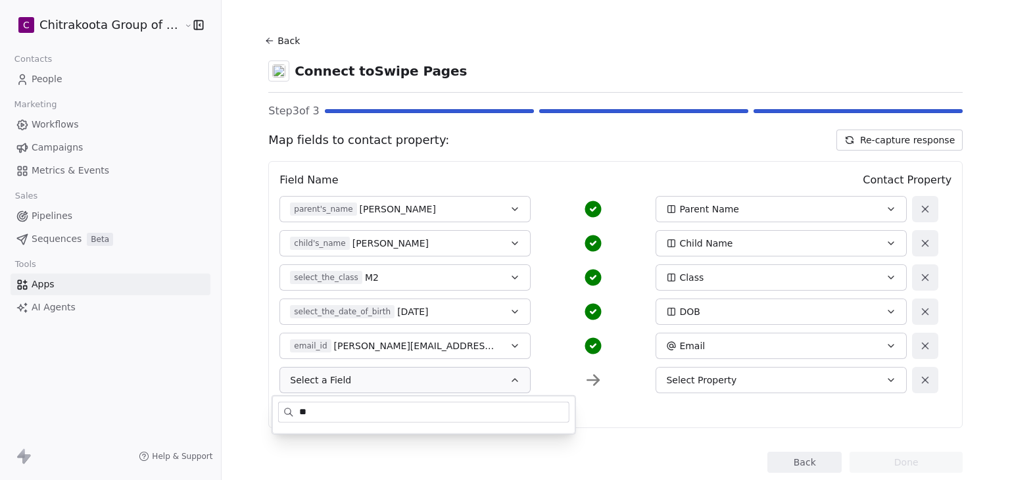
type input "*"
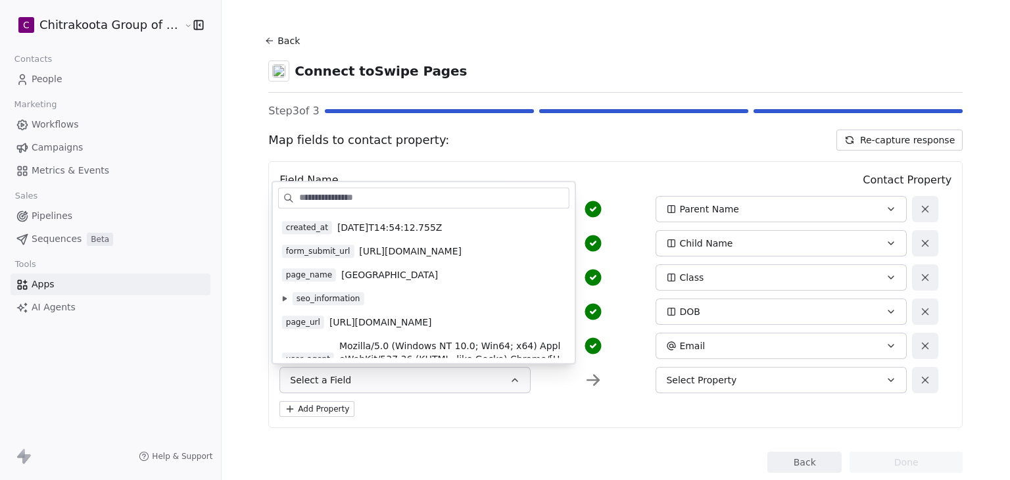
scroll to position [0, 0]
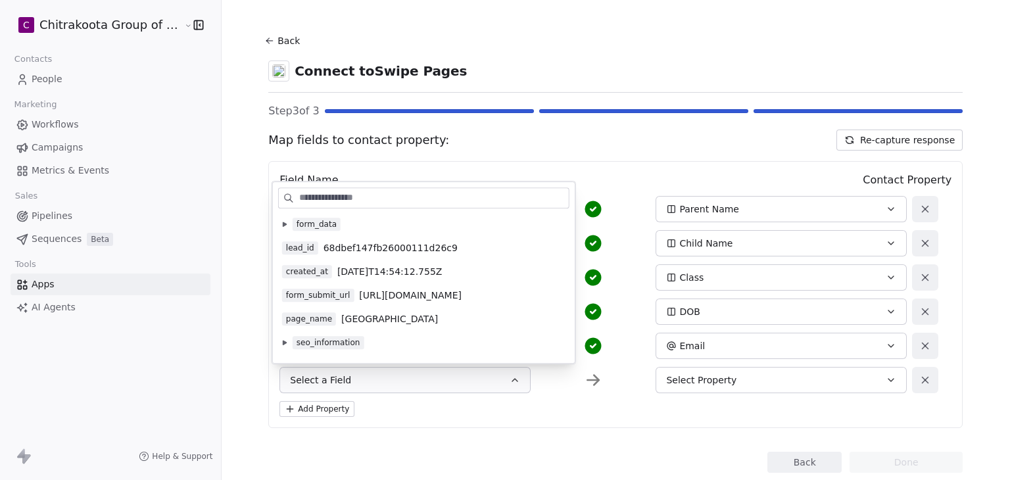
click at [285, 224] on icon at bounding box center [285, 224] width 4 height 5
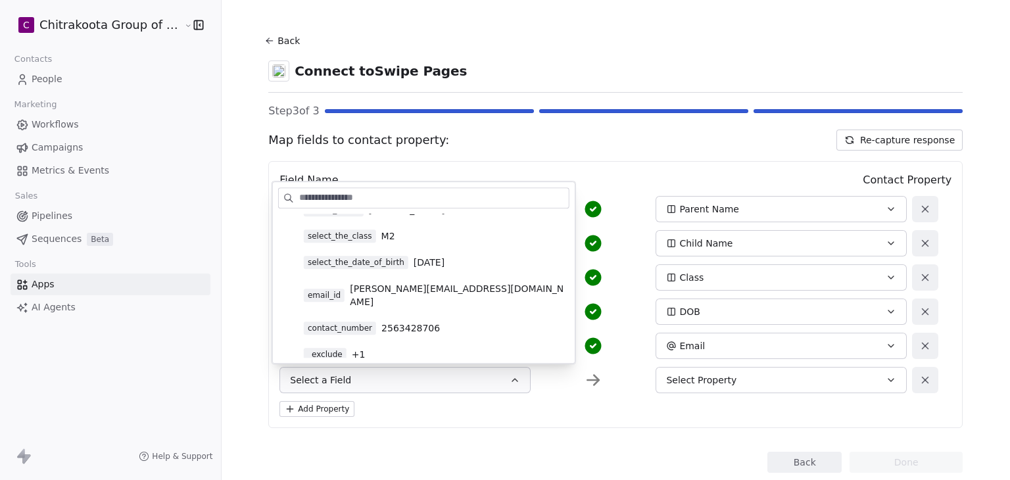
scroll to position [66, 0]
click at [415, 320] on span "2563428706" at bounding box center [410, 326] width 59 height 13
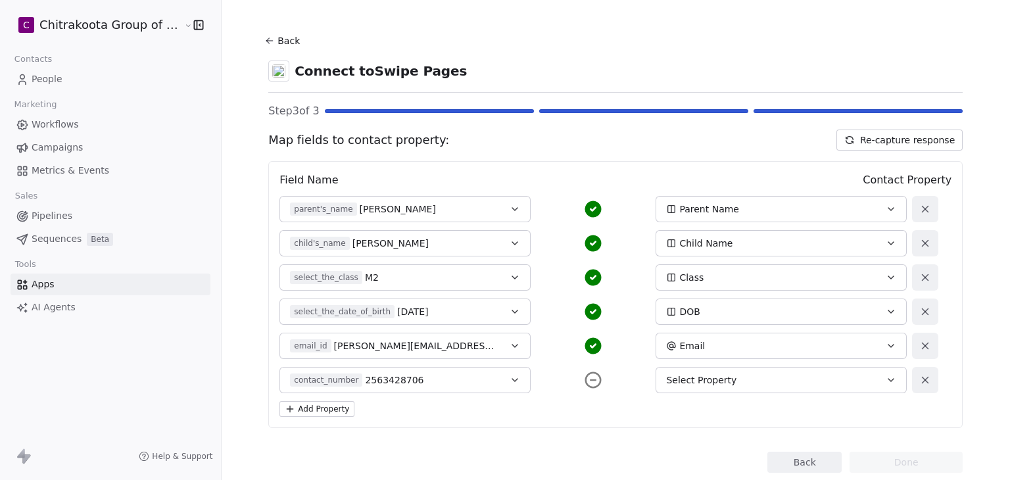
click at [707, 375] on span "Select Property" at bounding box center [701, 379] width 70 height 13
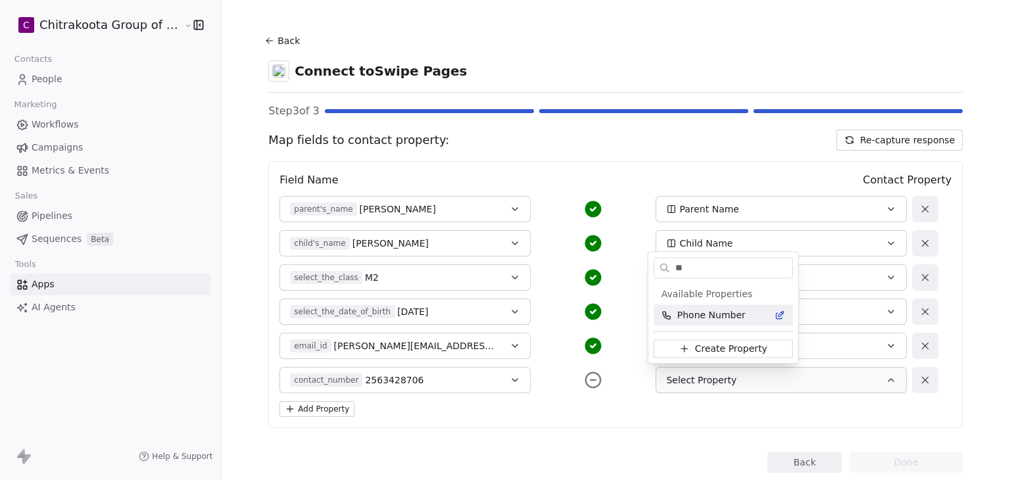
type input "**"
click at [713, 314] on span "Phone Number" at bounding box center [711, 314] width 68 height 13
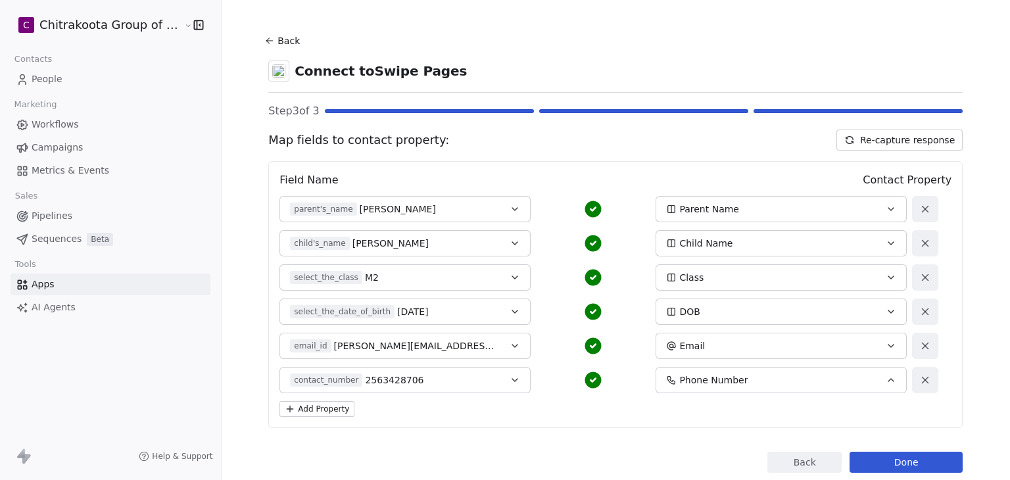
click at [339, 406] on button "Add Property" at bounding box center [316, 409] width 75 height 16
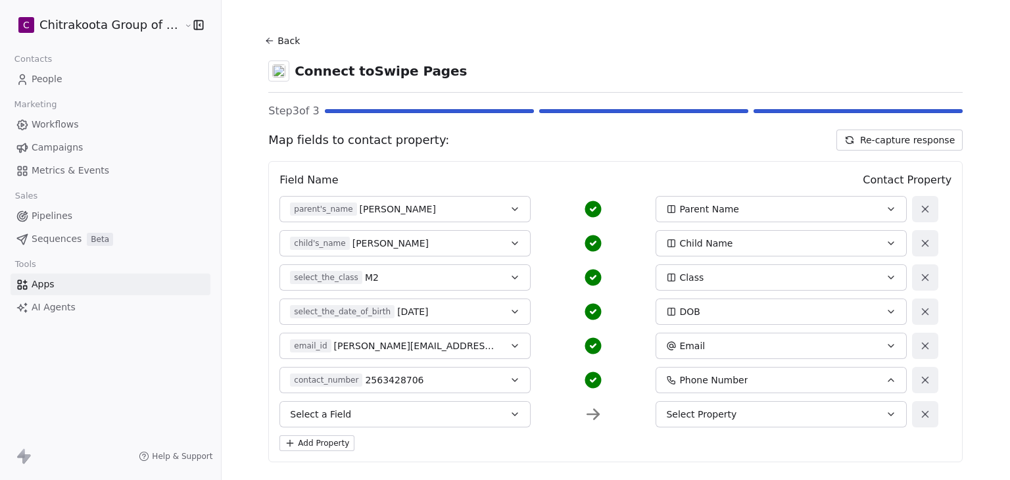
click at [339, 406] on button "Select a Field" at bounding box center [404, 414] width 251 height 26
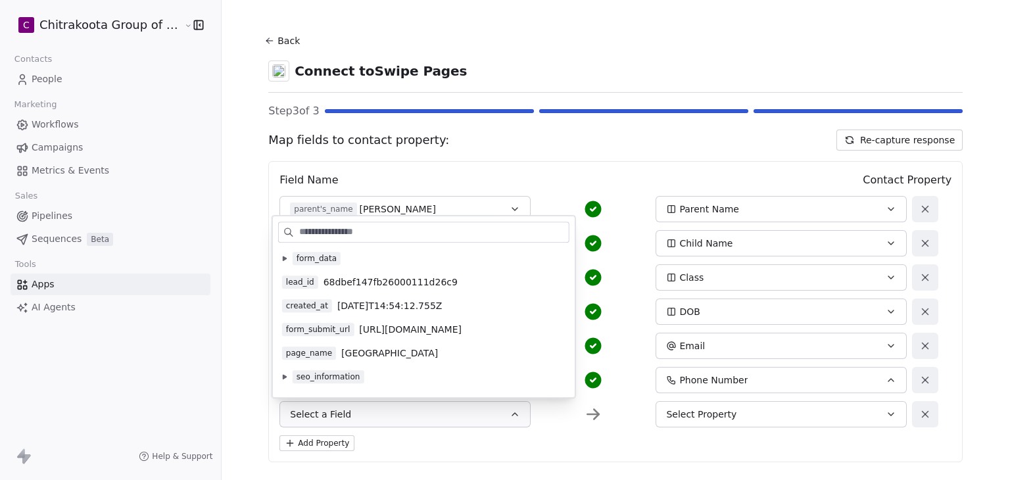
click at [286, 377] on icon at bounding box center [285, 377] width 4 height 5
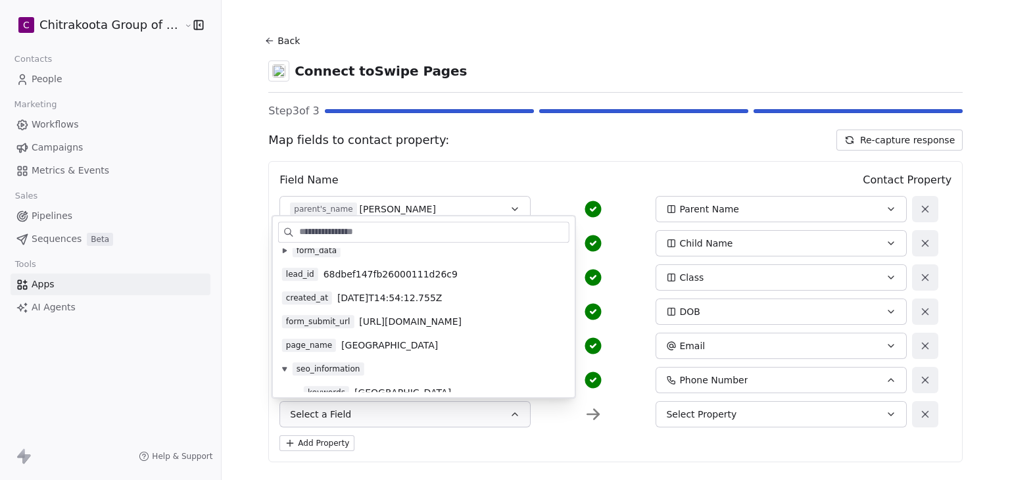
scroll to position [0, 0]
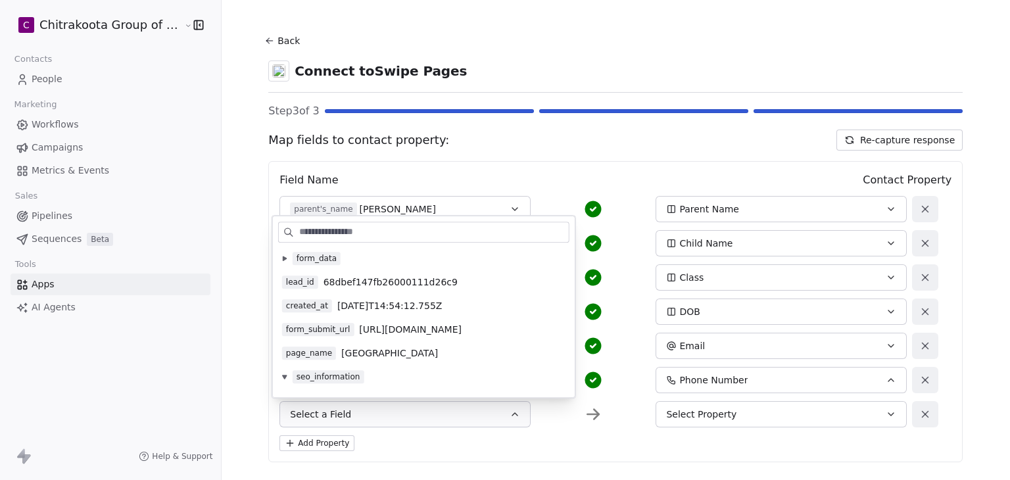
click at [281, 251] on div "form_data" at bounding box center [423, 258] width 291 height 21
click at [283, 256] on icon at bounding box center [285, 258] width 4 height 5
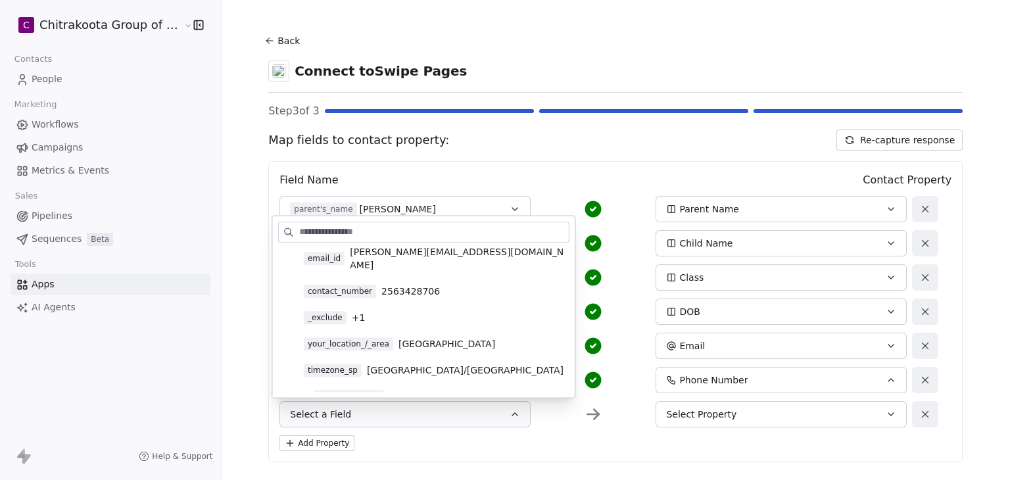
scroll to position [132, 0]
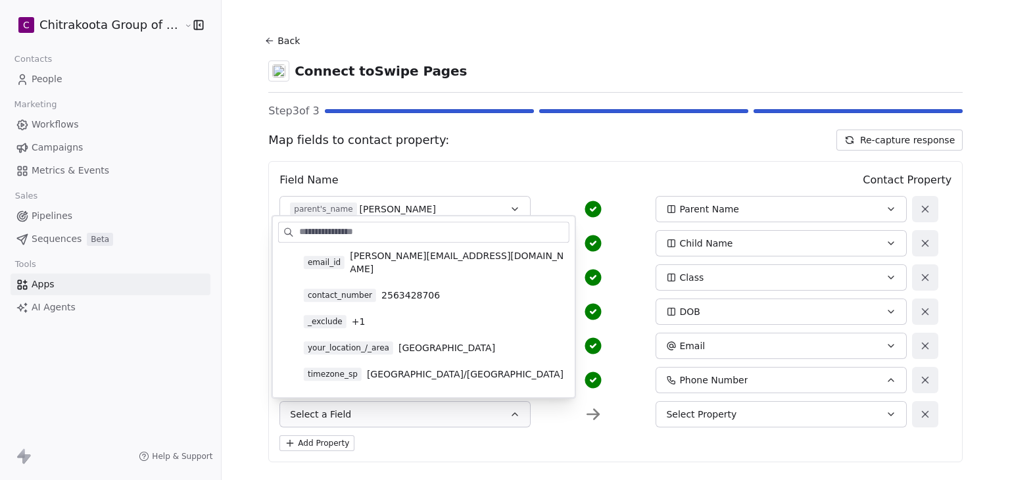
click at [412, 341] on span "Mumbai" at bounding box center [446, 347] width 97 height 13
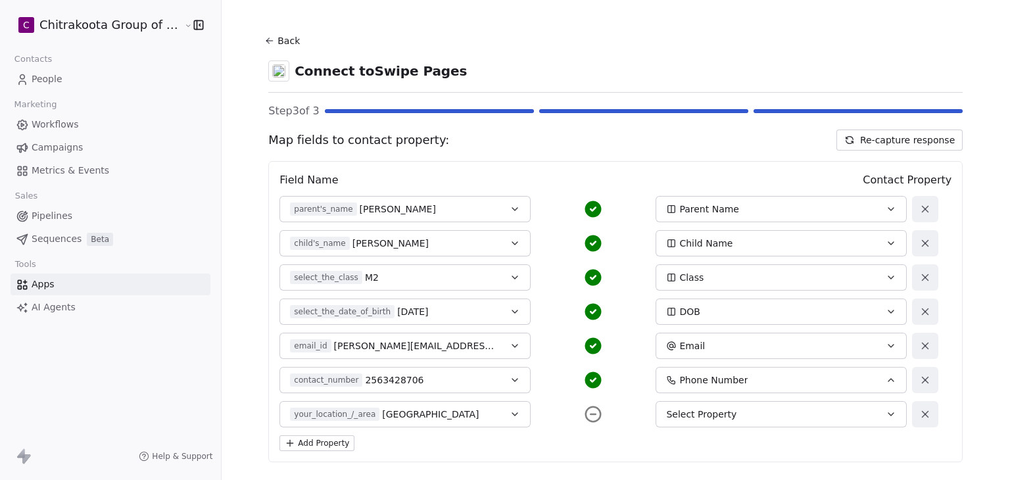
click at [709, 420] on span "Select Property" at bounding box center [701, 414] width 70 height 13
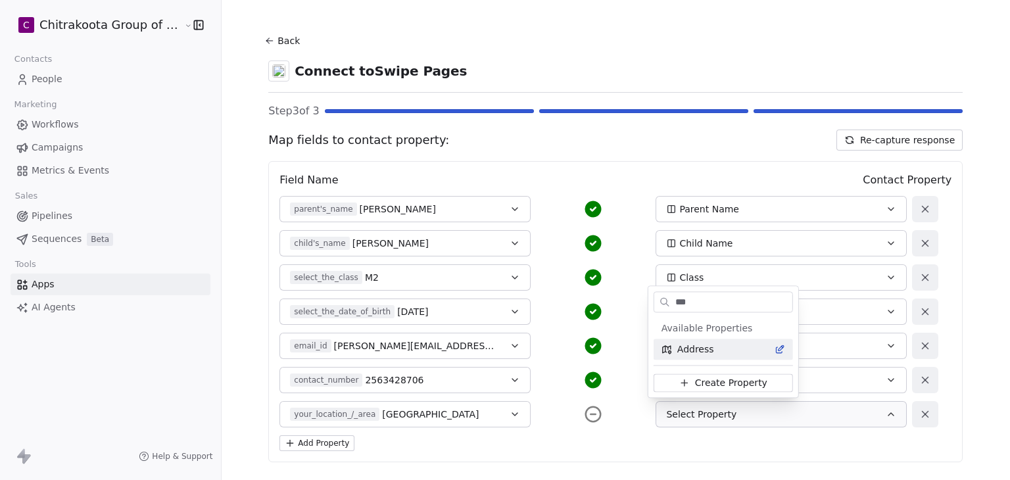
type input "***"
click at [721, 350] on div "Address" at bounding box center [723, 349] width 124 height 13
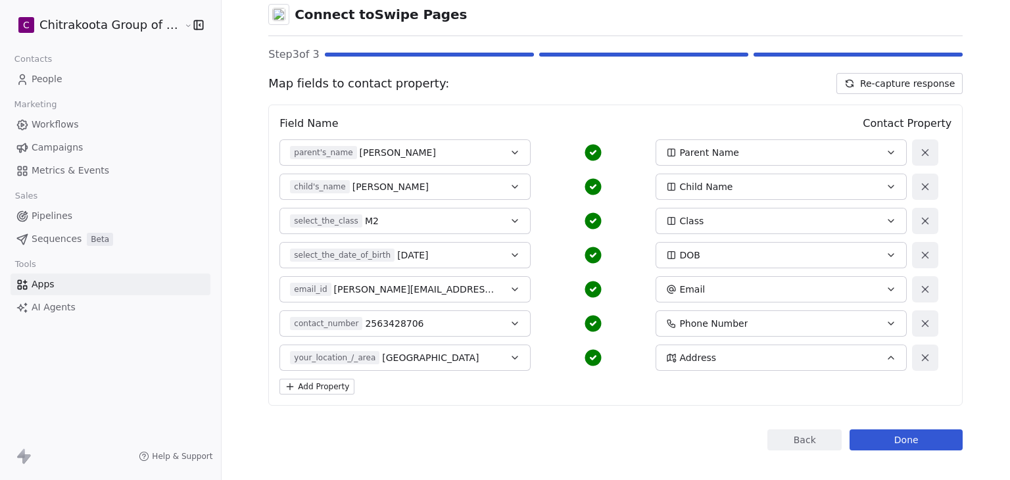
scroll to position [79, 0]
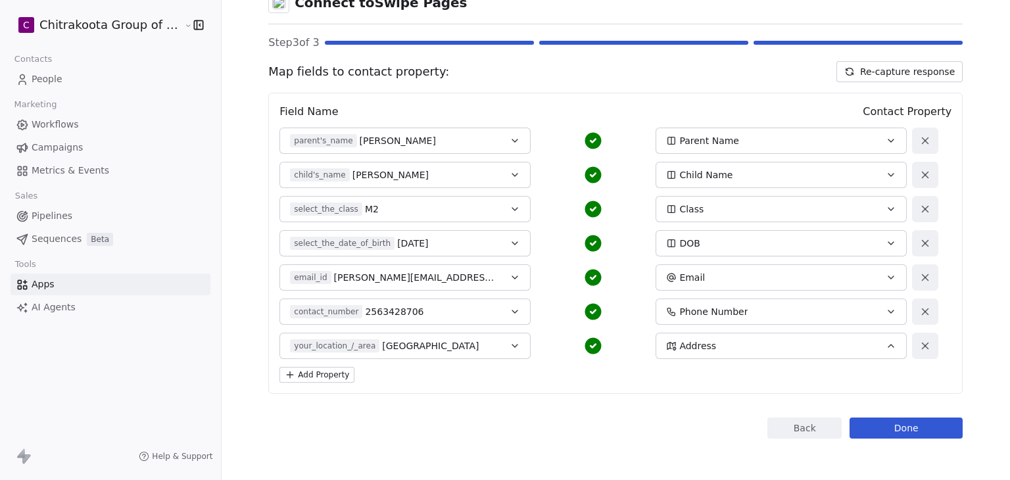
click at [316, 377] on button "Add Property" at bounding box center [316, 375] width 75 height 16
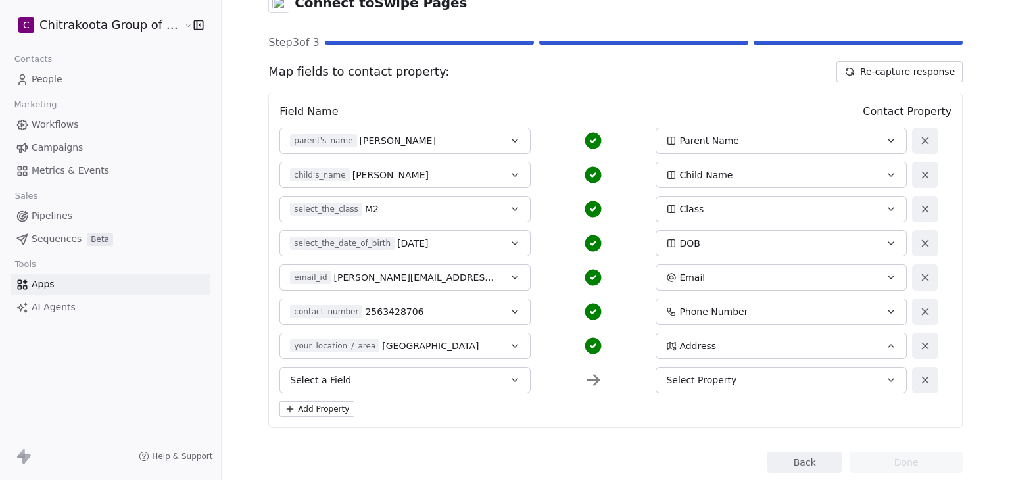
click at [323, 373] on span "Select a Field" at bounding box center [320, 379] width 61 height 13
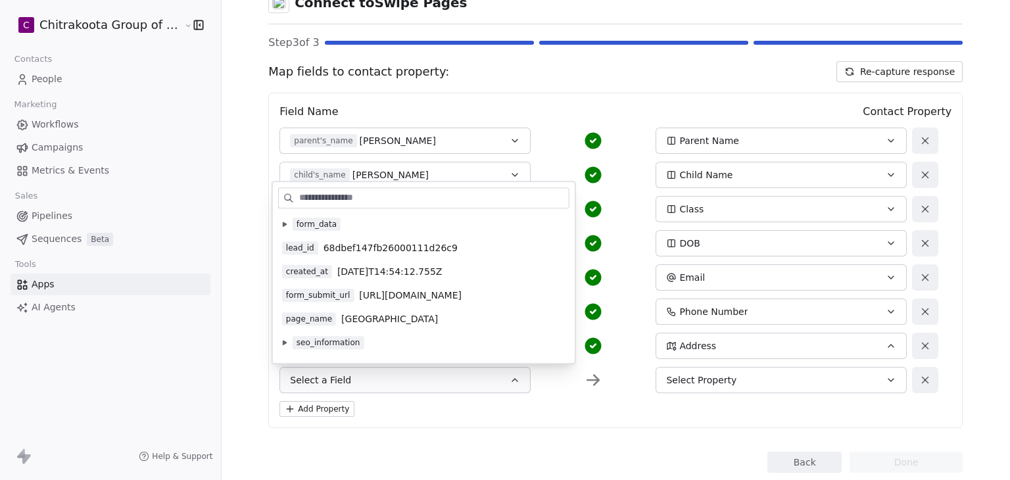
click at [282, 222] on icon at bounding box center [284, 224] width 5 height 5
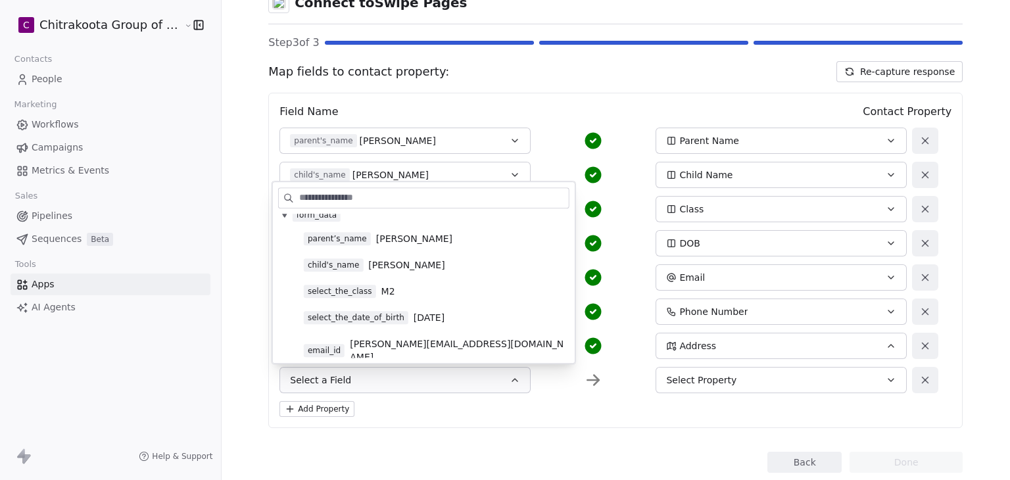
scroll to position [0, 0]
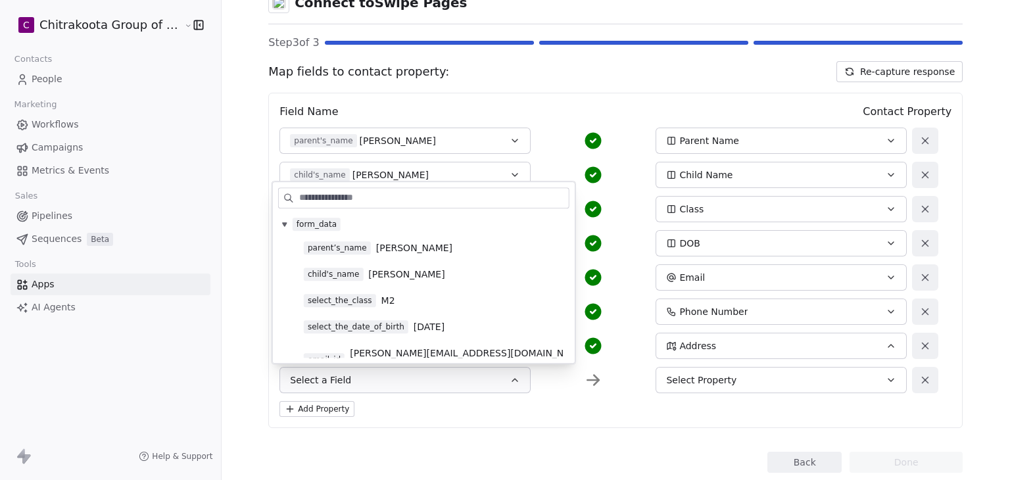
click at [631, 394] on div "Field Name Contact Property parent's_name Jane Doe Parent Name child's_name Joh…" at bounding box center [615, 260] width 694 height 335
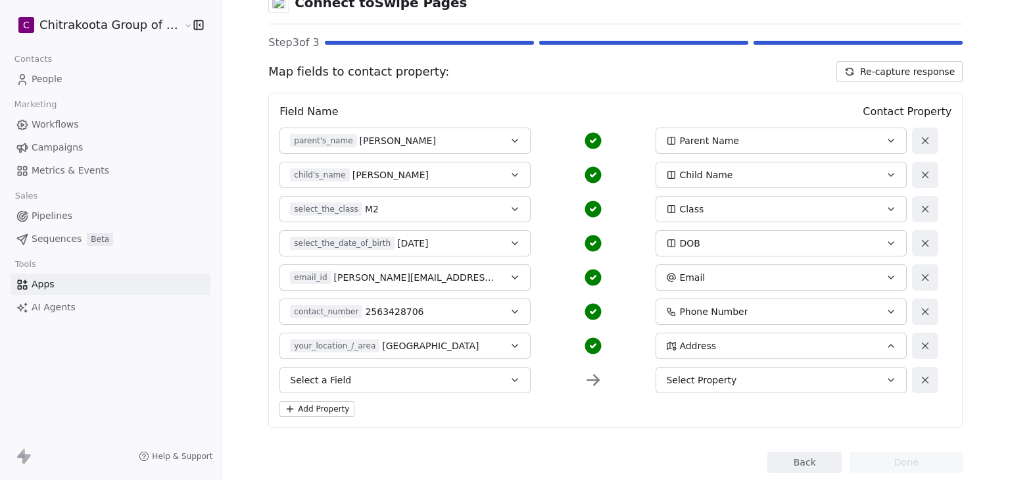
click at [523, 423] on div "Field Name Contact Property parent's_name Jane Doe Parent Name child's_name Joh…" at bounding box center [615, 260] width 694 height 335
click at [477, 375] on button "Select a Field" at bounding box center [404, 380] width 251 height 26
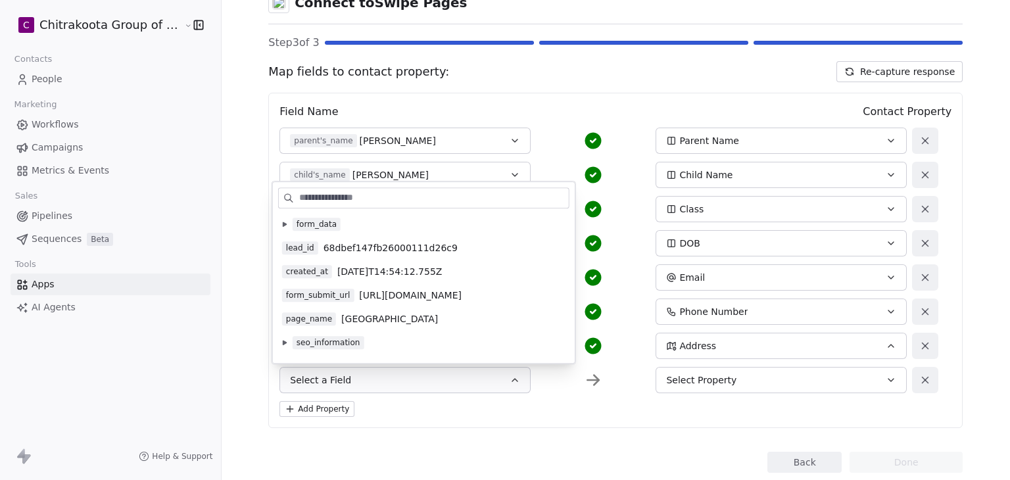
click at [284, 218] on div "form_data" at bounding box center [423, 224] width 283 height 13
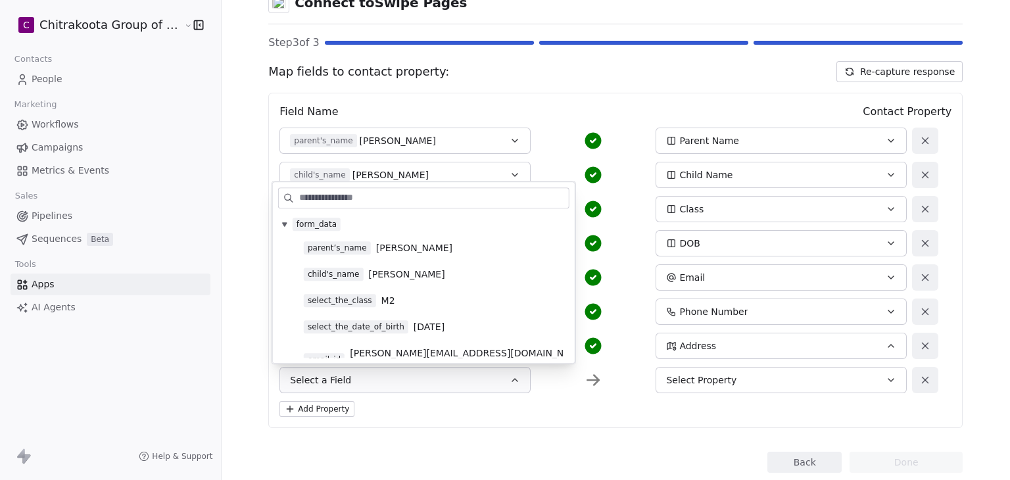
click at [379, 251] on span "Jane Doe" at bounding box center [414, 247] width 76 height 13
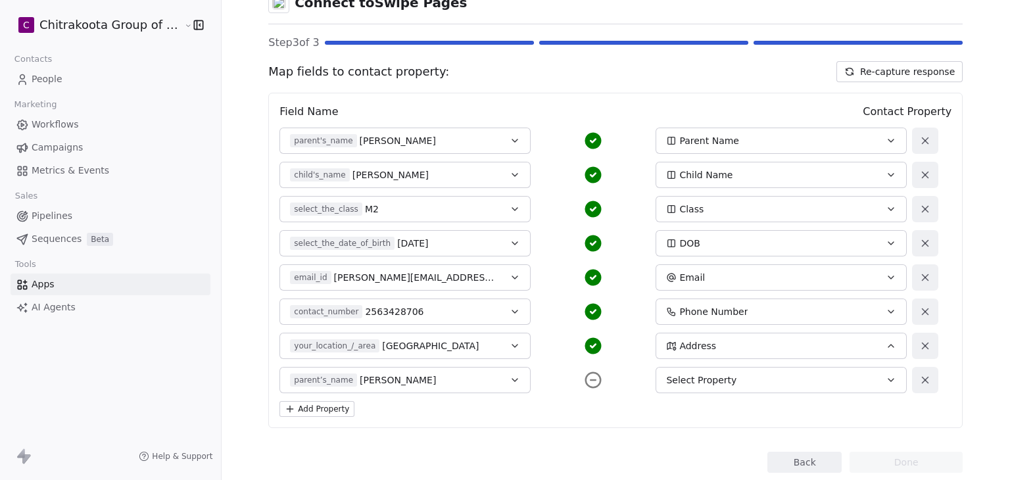
click at [682, 383] on span "Select Property" at bounding box center [701, 379] width 70 height 13
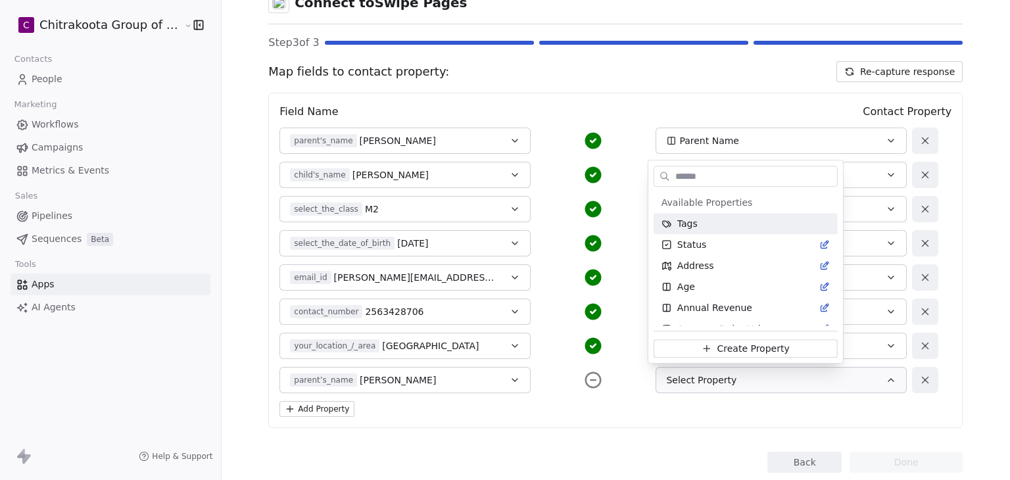
type input "*"
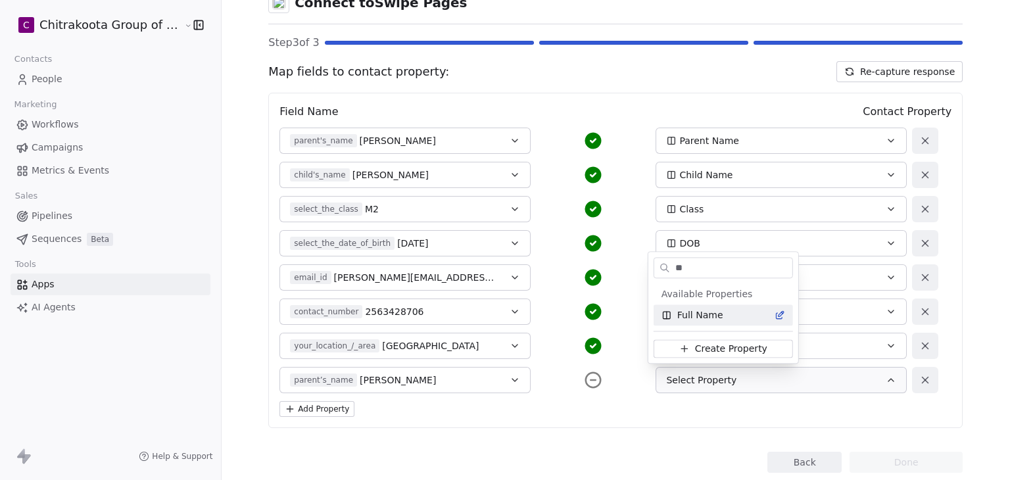
type input "**"
click at [688, 310] on span "Full Name" at bounding box center [700, 314] width 46 height 13
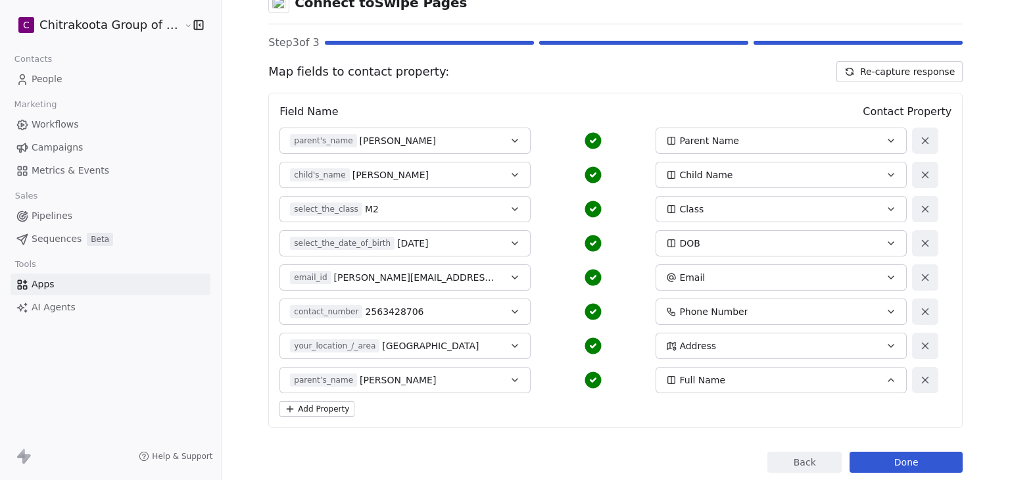
click at [650, 437] on div "Back Connect to Swipe Pages Step 3 of 3 Map fields to contact property: Re-capt…" at bounding box center [615, 218] width 694 height 510
click at [574, 444] on div "Back Connect to Swipe Pages Step 3 of 3 Map fields to contact property: Re-capt…" at bounding box center [615, 218] width 694 height 510
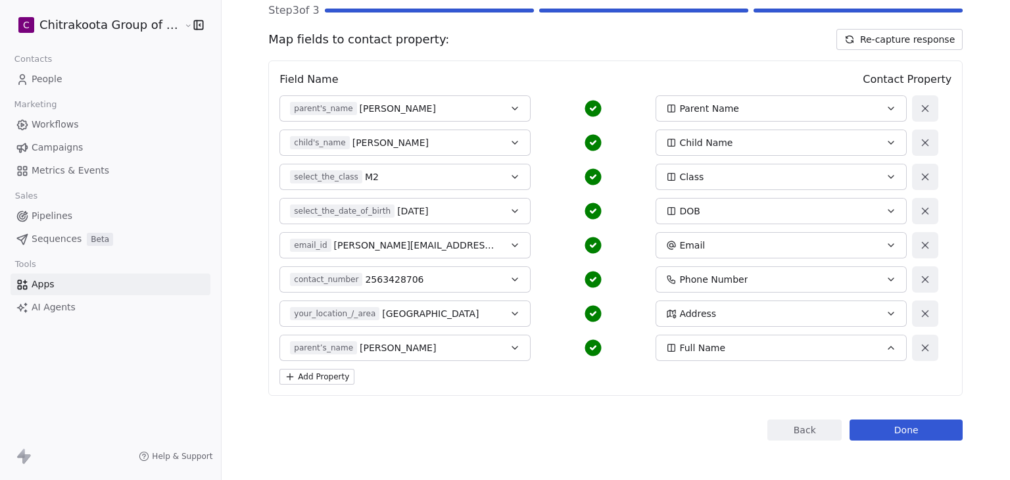
scroll to position [113, 0]
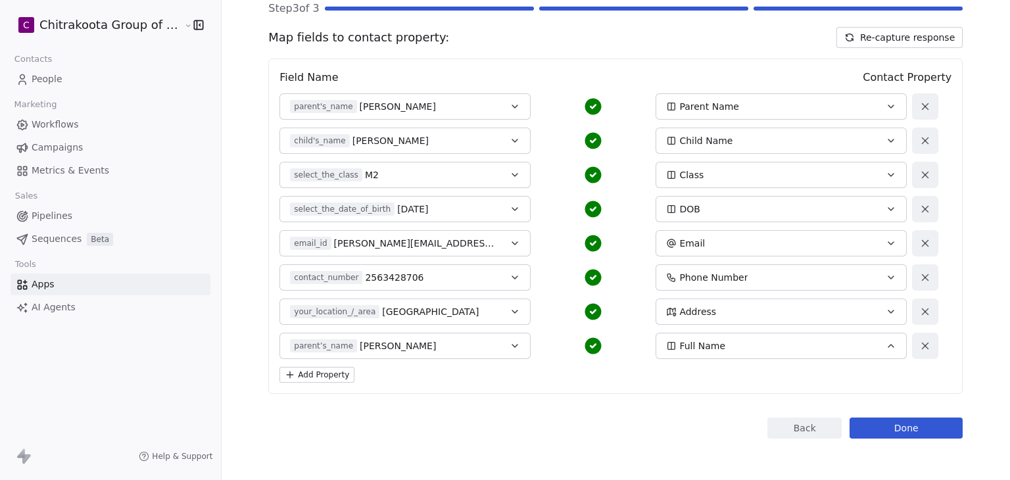
click at [872, 429] on button "Done" at bounding box center [906, 428] width 113 height 21
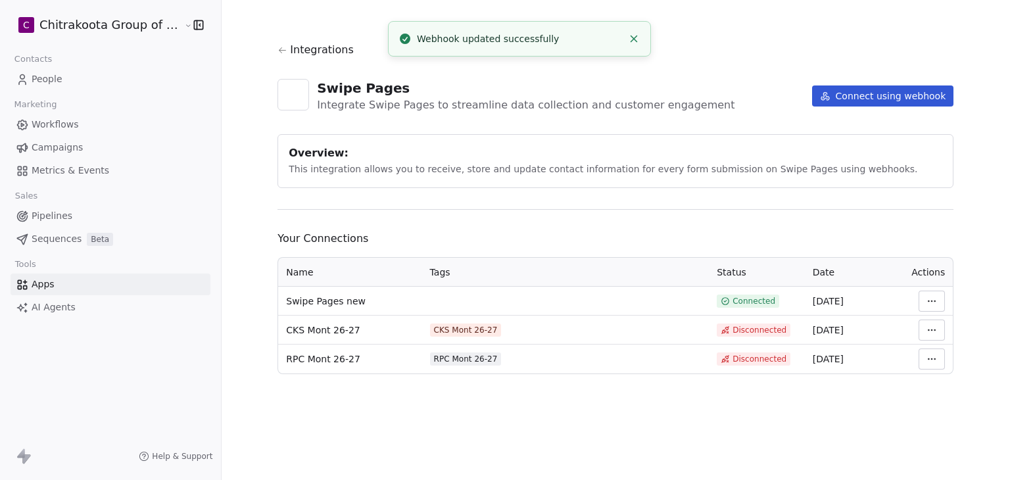
click at [485, 235] on span "Your Connections" at bounding box center [615, 239] width 676 height 16
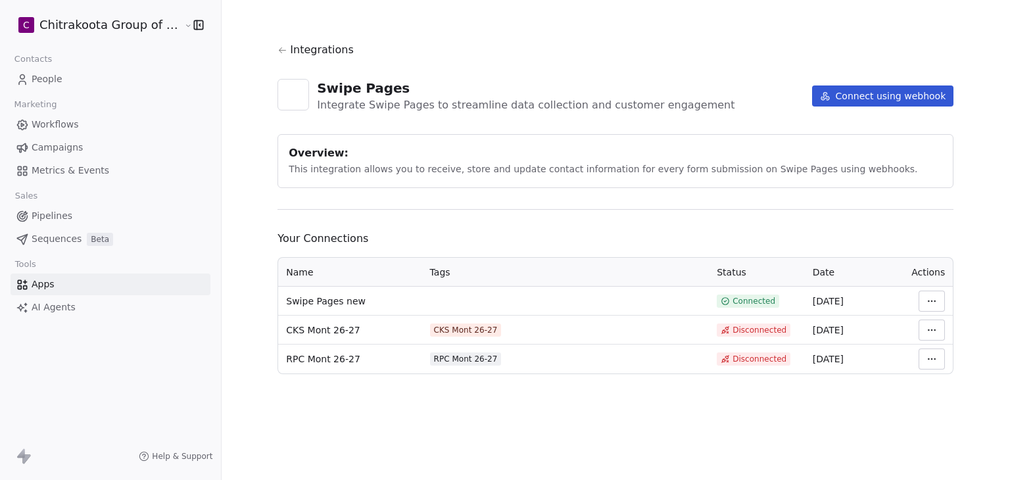
click at [279, 48] on icon at bounding box center [282, 50] width 7 height 6
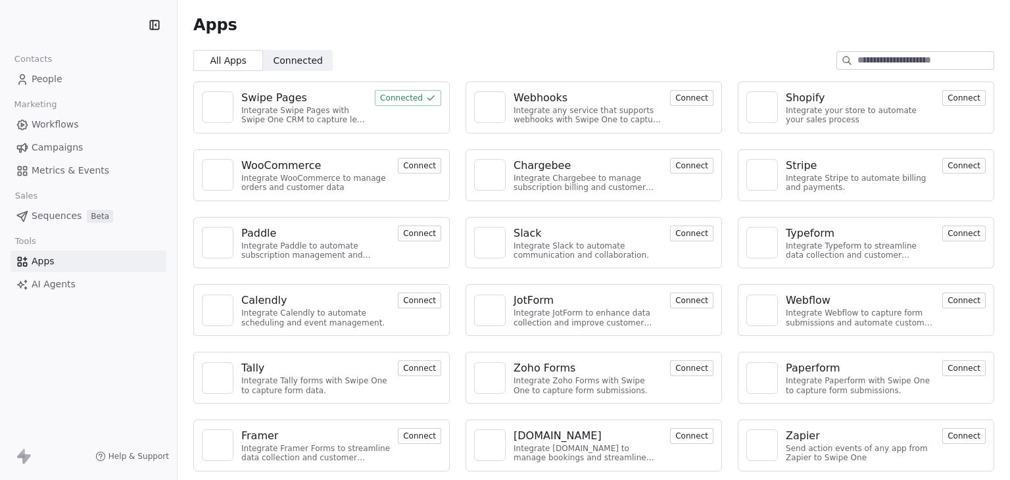
click at [50, 81] on span "People" at bounding box center [47, 79] width 31 height 14
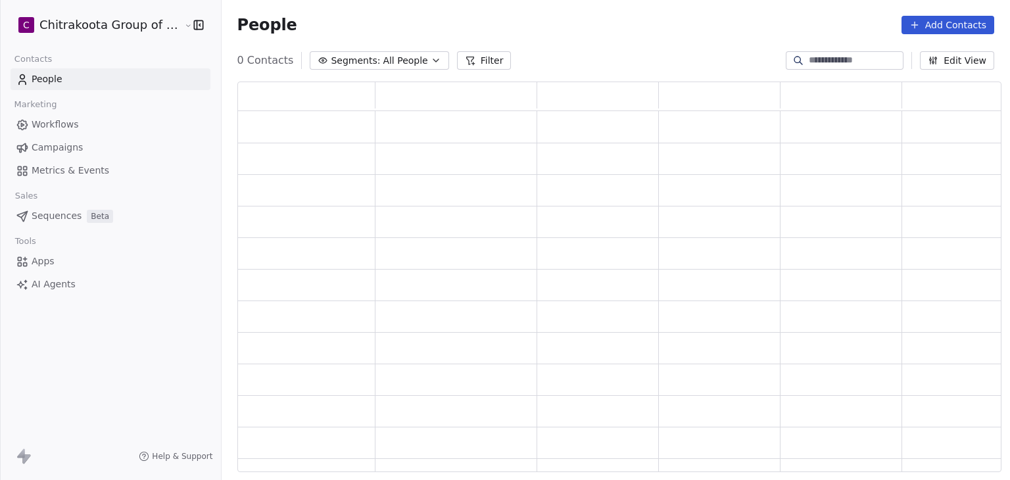
scroll to position [380, 754]
click at [836, 50] on div "0 Contacts Segments: All People Filter Edit View" at bounding box center [616, 60] width 788 height 21
click at [833, 66] on input at bounding box center [855, 60] width 92 height 13
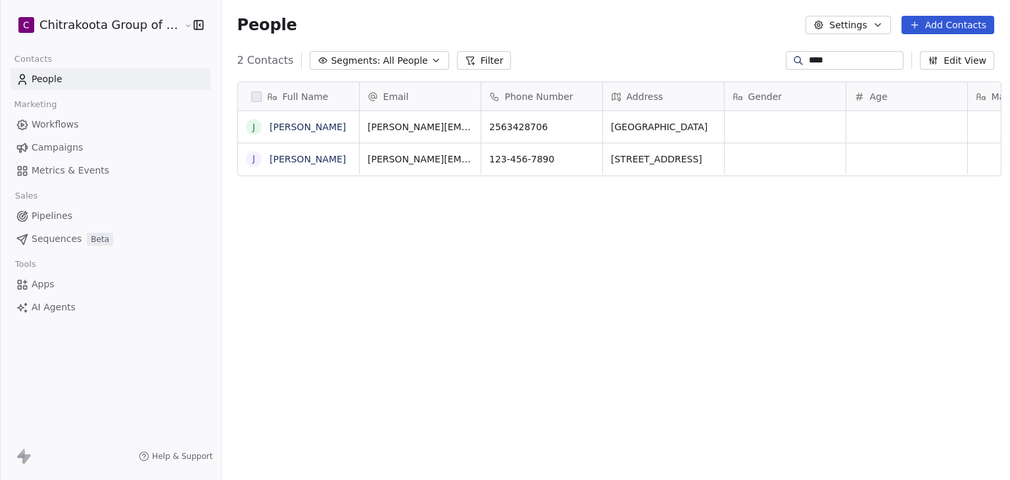
scroll to position [412, 785]
type input "****"
click at [289, 132] on link "[PERSON_NAME]" at bounding box center [308, 127] width 76 height 11
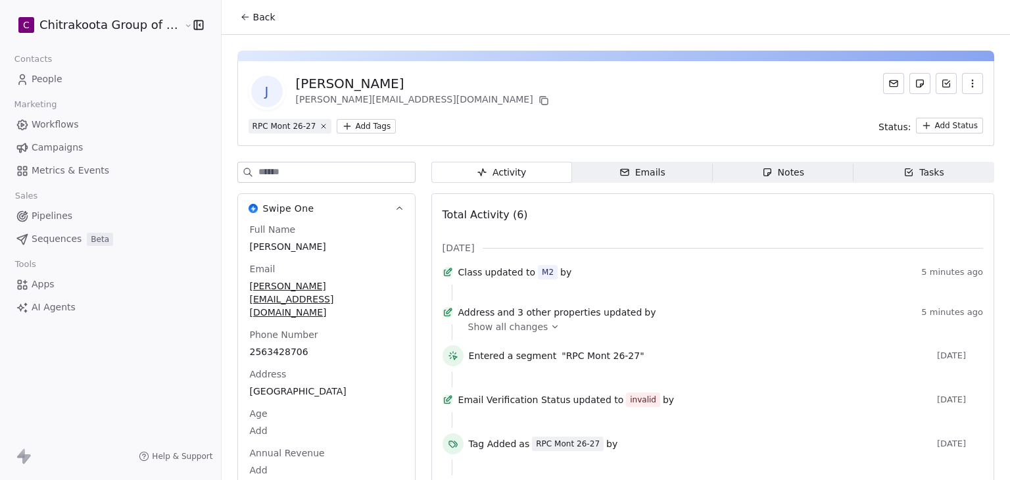
click at [253, 23] on span "Back" at bounding box center [264, 17] width 22 height 13
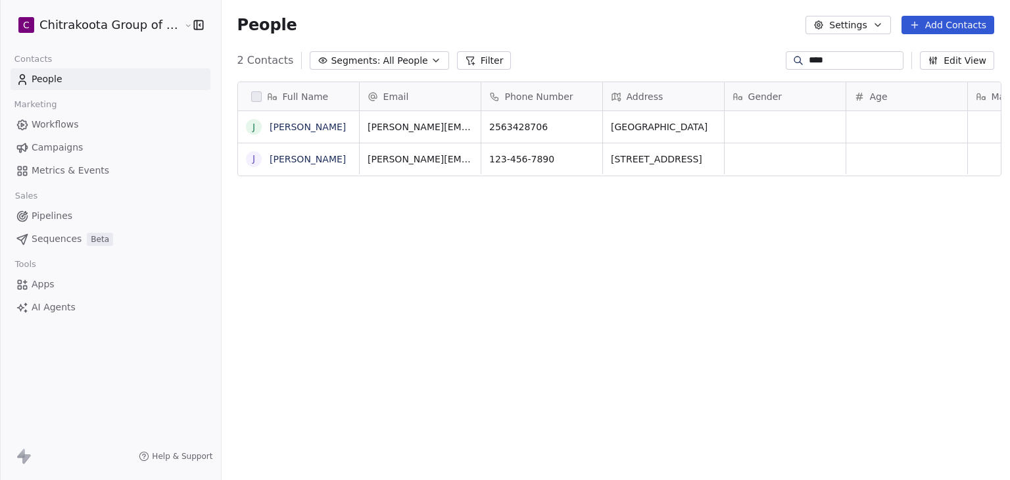
scroll to position [412, 785]
click at [277, 162] on link "[PERSON_NAME]" at bounding box center [308, 159] width 76 height 11
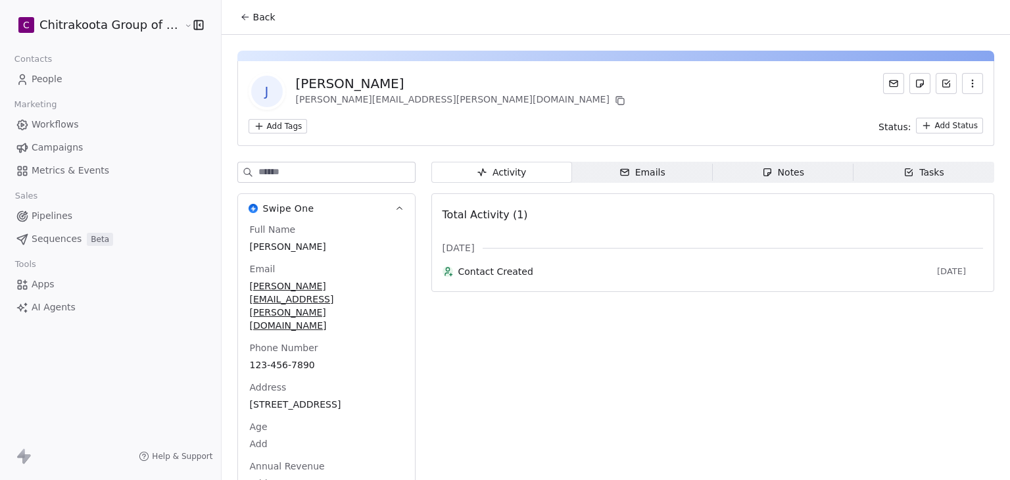
click at [266, 23] on button "Back" at bounding box center [257, 17] width 51 height 24
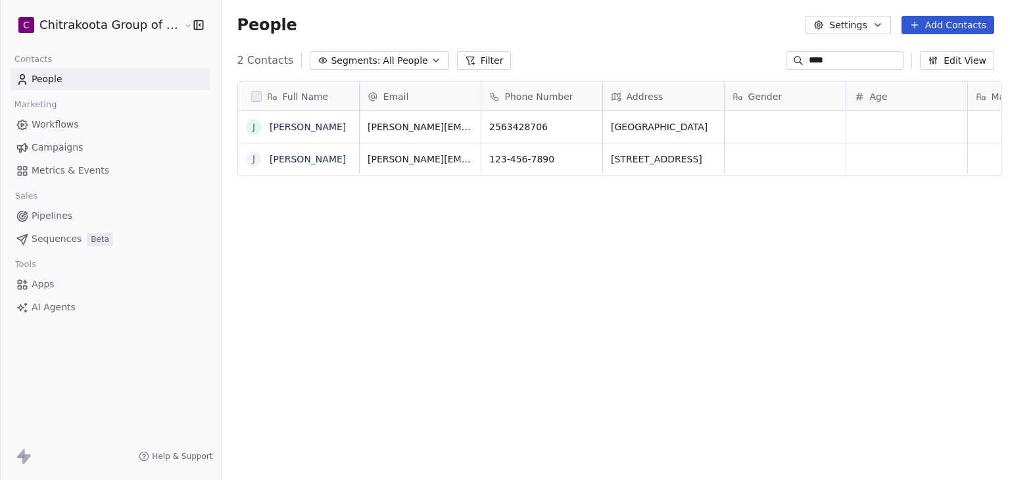
scroll to position [11, 11]
click at [249, 128] on button "grid" at bounding box center [254, 127] width 11 height 11
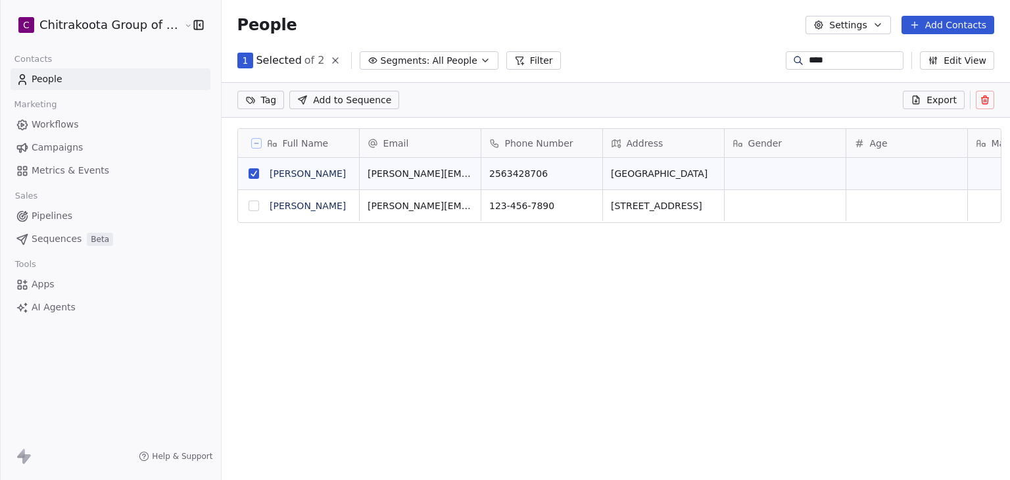
scroll to position [366, 785]
click at [249, 206] on button "grid" at bounding box center [254, 206] width 11 height 11
click at [982, 100] on icon at bounding box center [985, 101] width 6 height 6
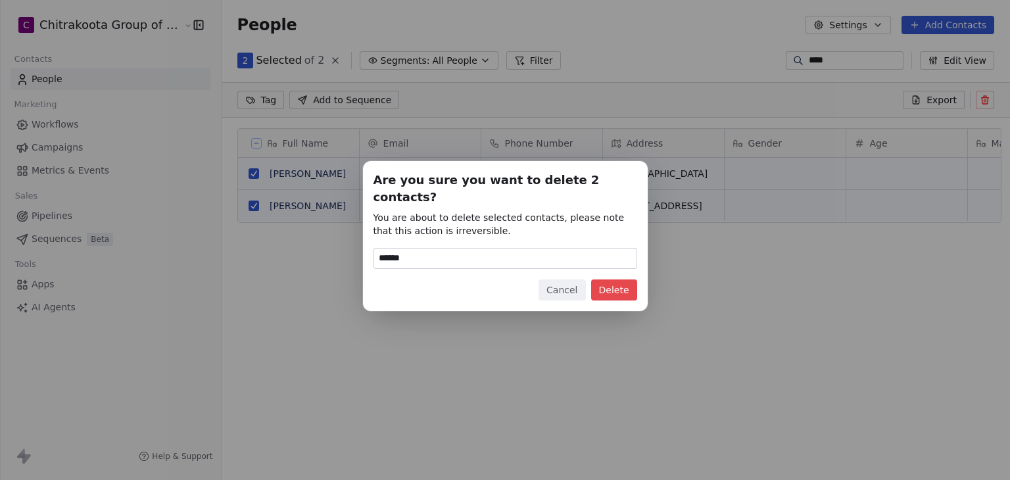
type input "******"
click at [616, 279] on button "Delete" at bounding box center [614, 289] width 46 height 21
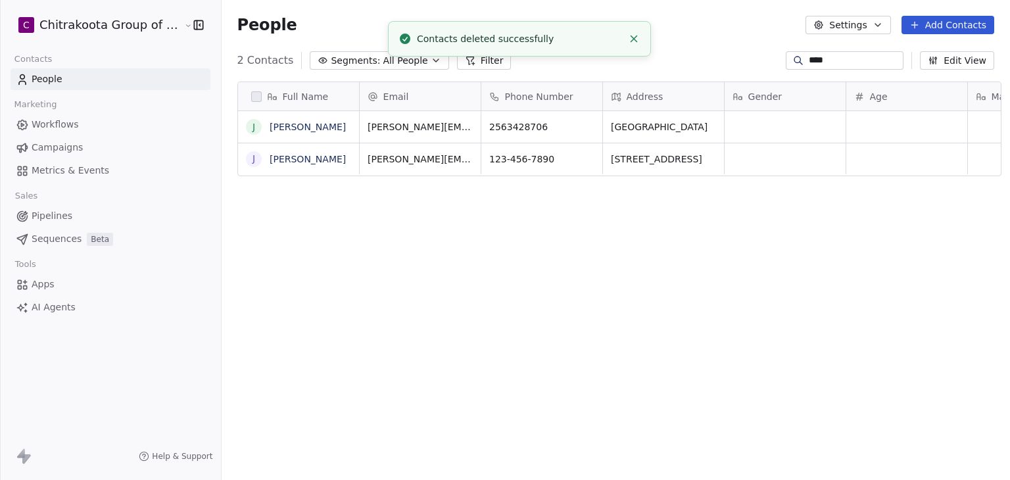
scroll to position [412, 785]
click at [493, 373] on div "Full Name J [PERSON_NAME] [PERSON_NAME] Email Phone Number Address Gender Age M…" at bounding box center [616, 282] width 788 height 422
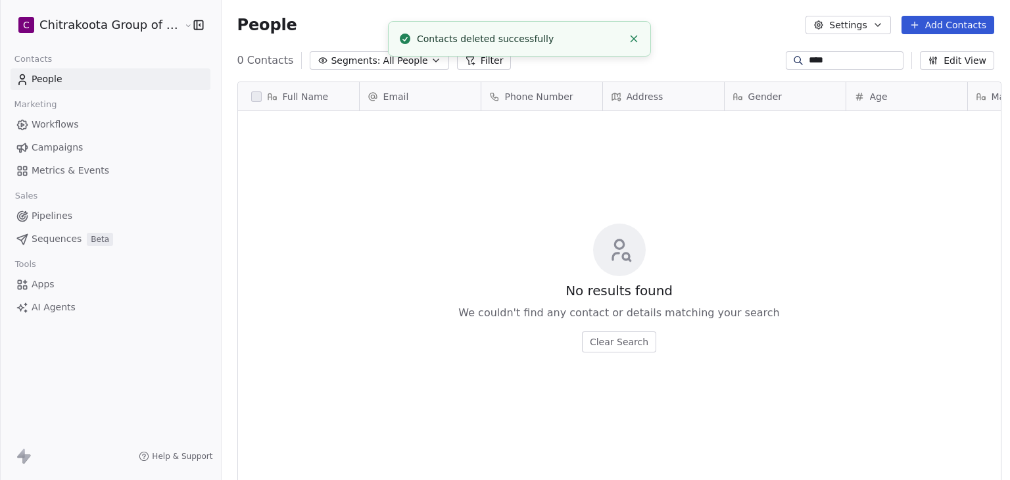
drag, startPoint x: 832, startPoint y: 62, endPoint x: 718, endPoint y: 58, distance: 114.5
click at [718, 58] on div "0 Contacts Segments: All People Filter **** Edit View" at bounding box center [616, 60] width 788 height 21
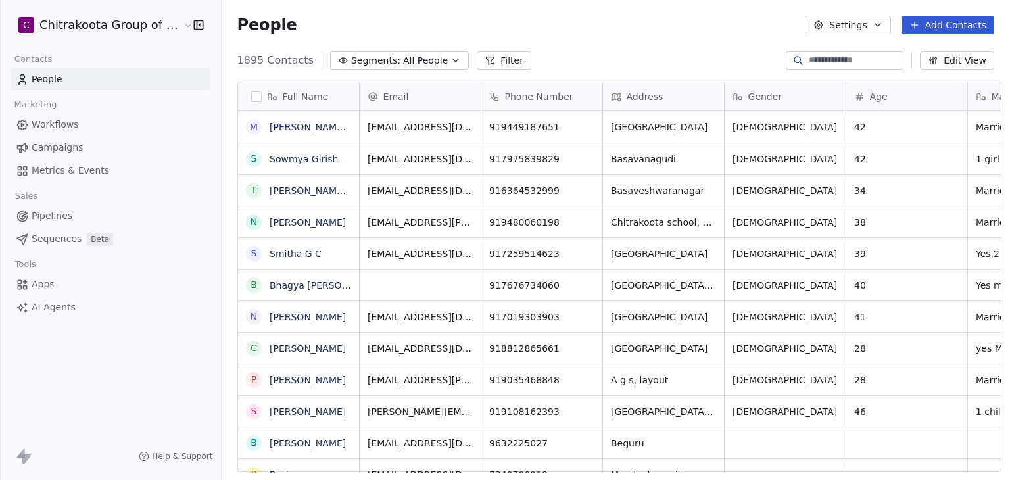
click at [644, 53] on div "1895 Contacts Segments: All People Filter Edit View" at bounding box center [616, 60] width 788 height 21
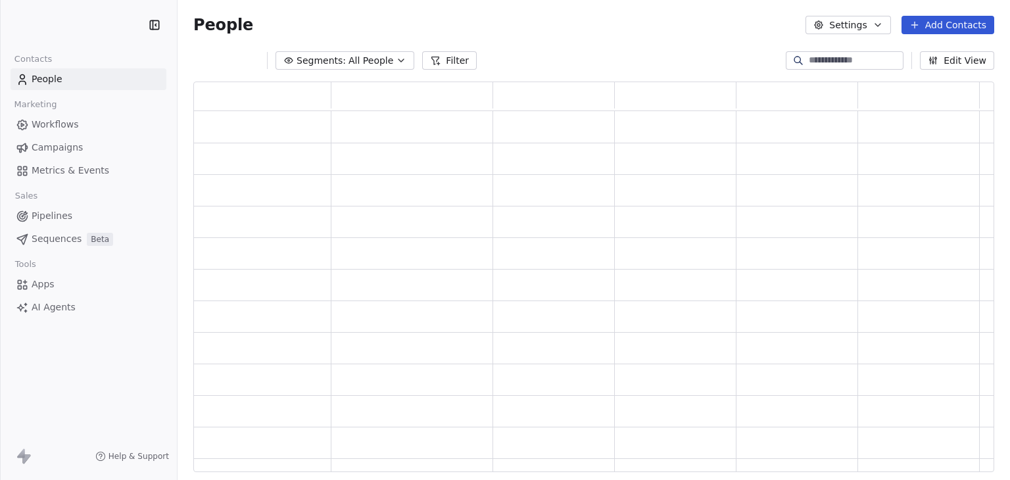
scroll to position [11, 11]
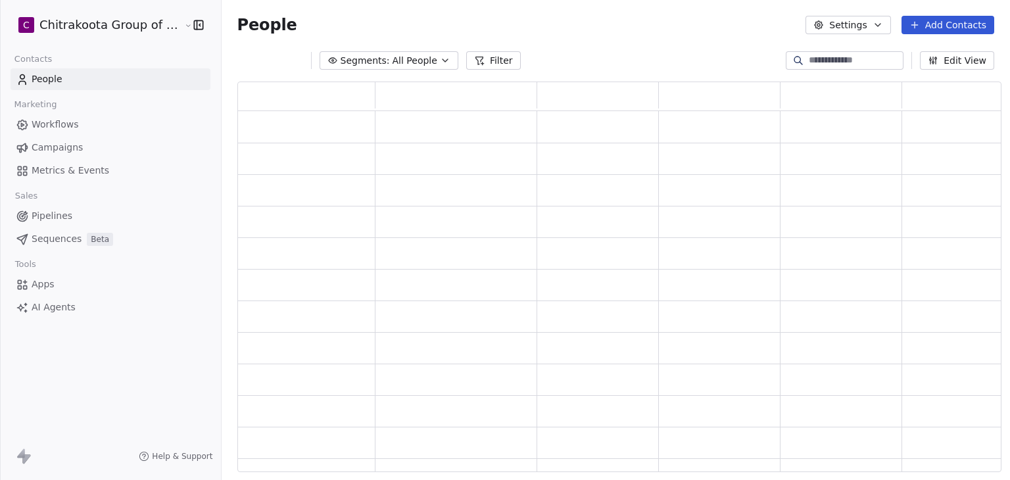
click at [809, 64] on input at bounding box center [855, 60] width 92 height 13
type input "*"
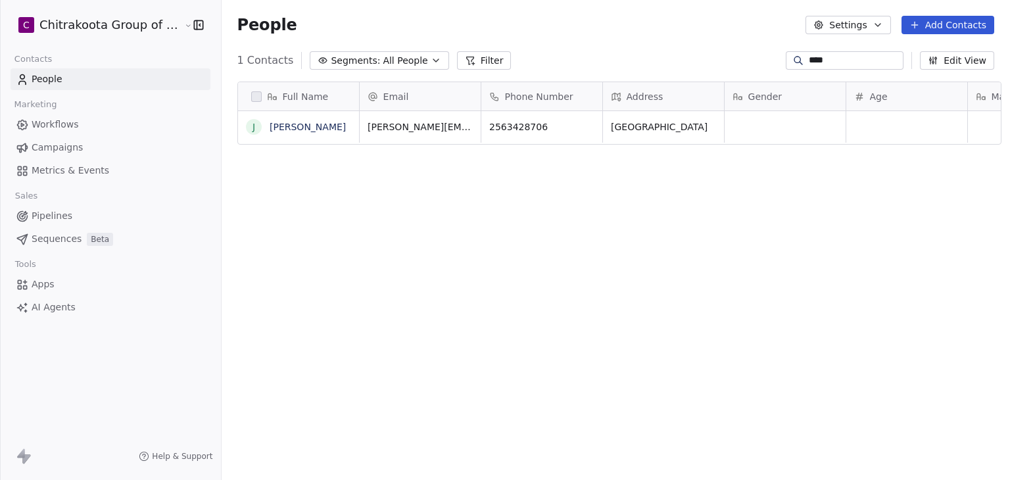
scroll to position [412, 785]
type input "****"
click at [270, 130] on link "[PERSON_NAME]" at bounding box center [308, 127] width 76 height 11
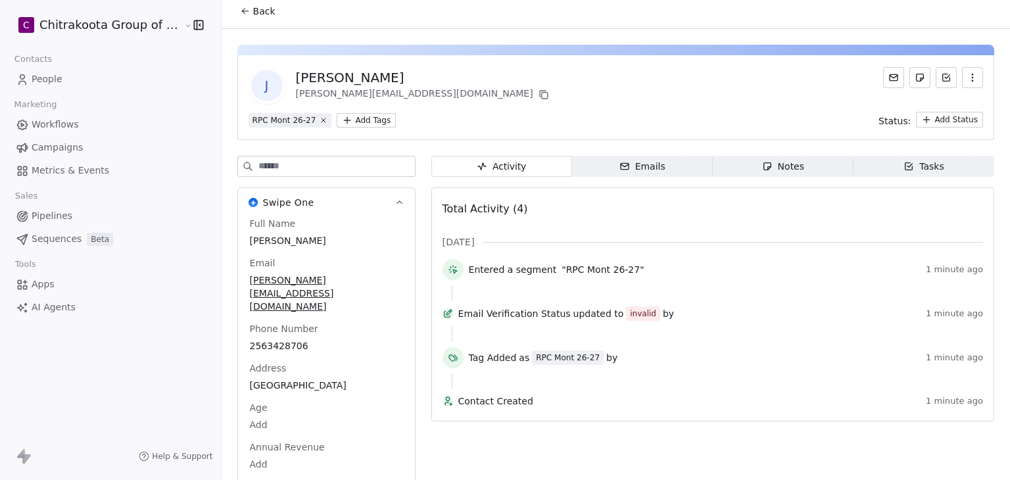
scroll to position [11, 0]
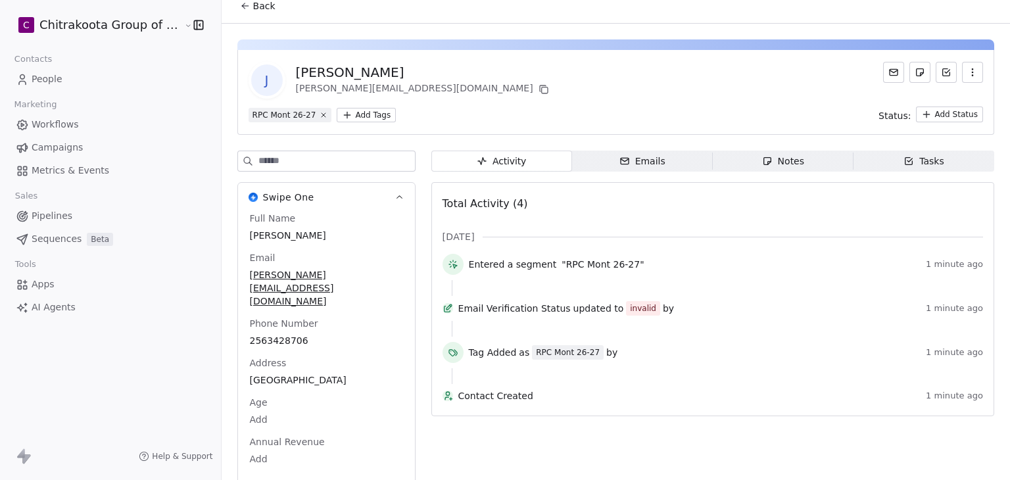
click at [258, 472] on button "See 46 More" at bounding box center [279, 484] width 74 height 24
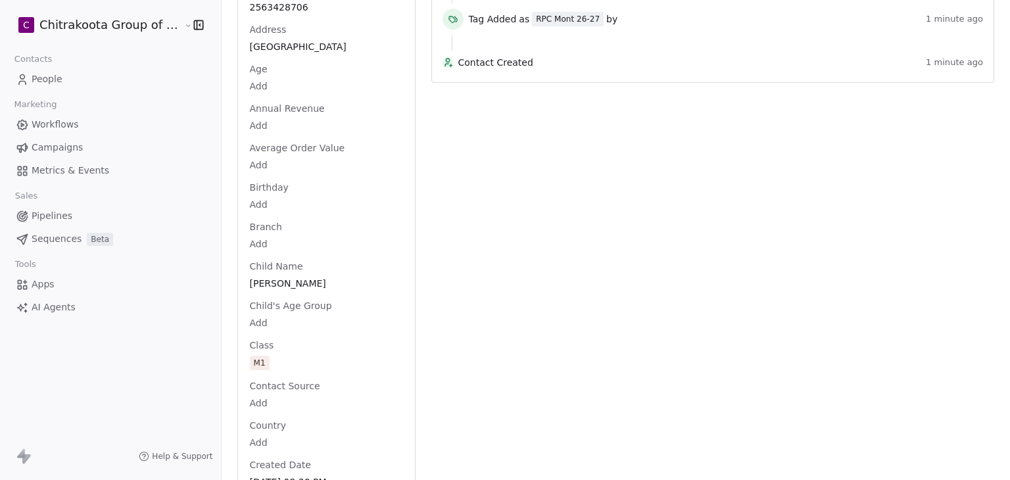
scroll to position [0, 0]
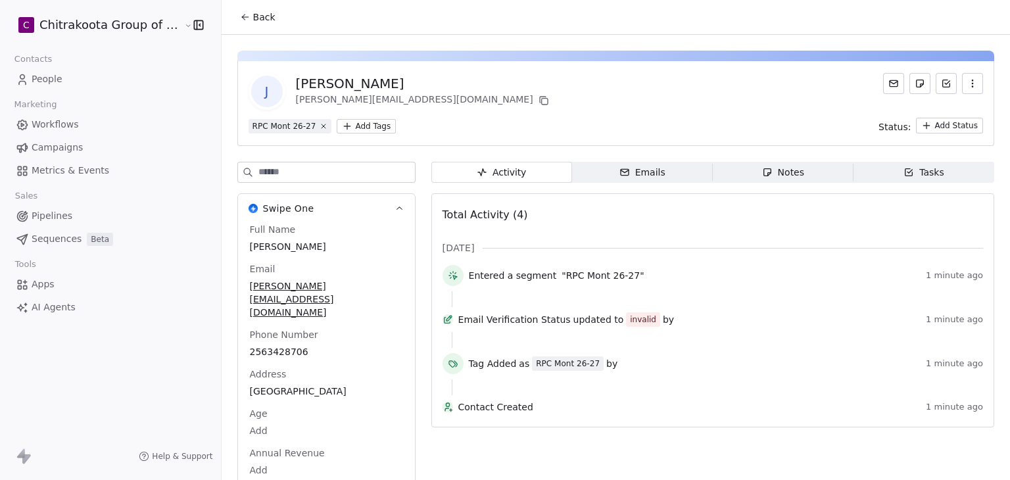
click at [258, 23] on span "Back" at bounding box center [264, 17] width 22 height 13
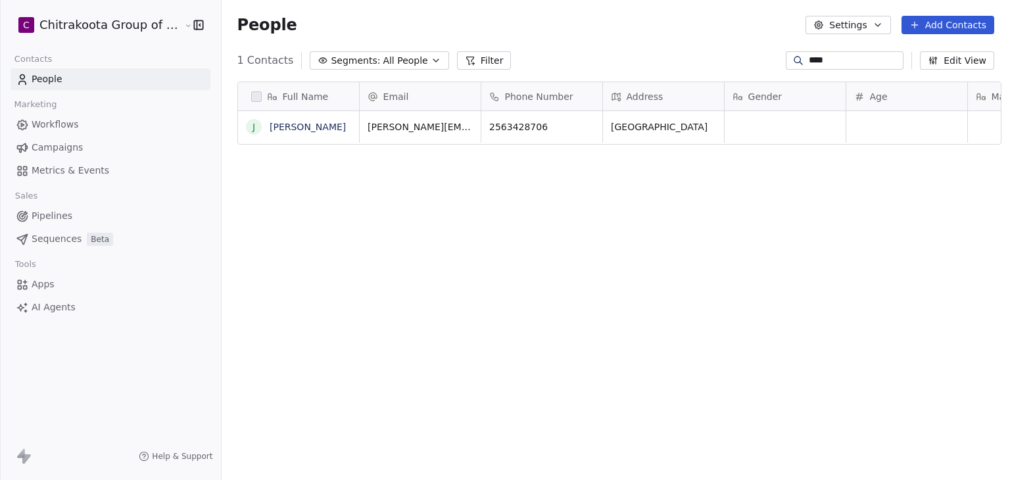
scroll to position [412, 785]
click at [861, 193] on div "Full Name J Jane Doe Email Phone Number Address Gender Age Marital Status Highe…" at bounding box center [616, 282] width 788 height 422
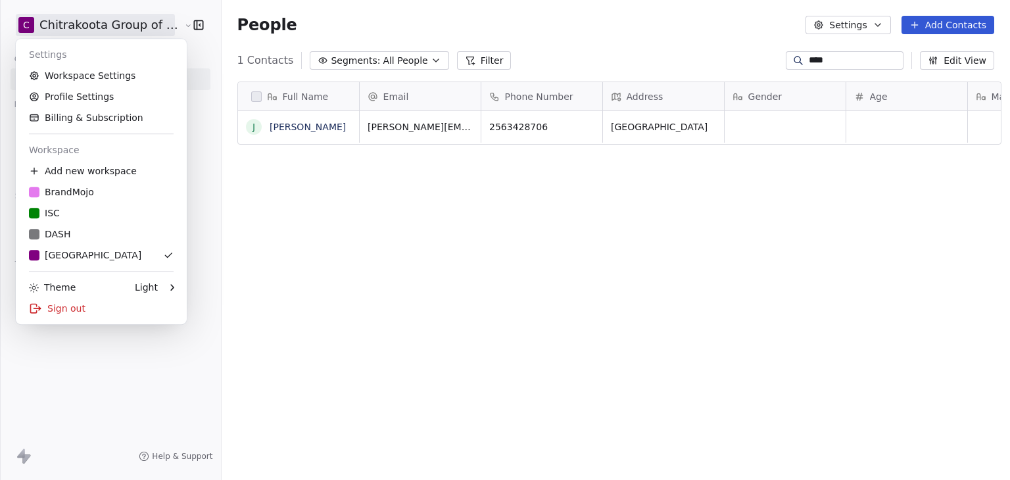
click at [65, 27] on html "C Chitrakoota Group of Institutions Contacts People Marketing Workflows Campaig…" at bounding box center [505, 240] width 1010 height 480
click at [66, 310] on div "Sign out" at bounding box center [101, 308] width 160 height 21
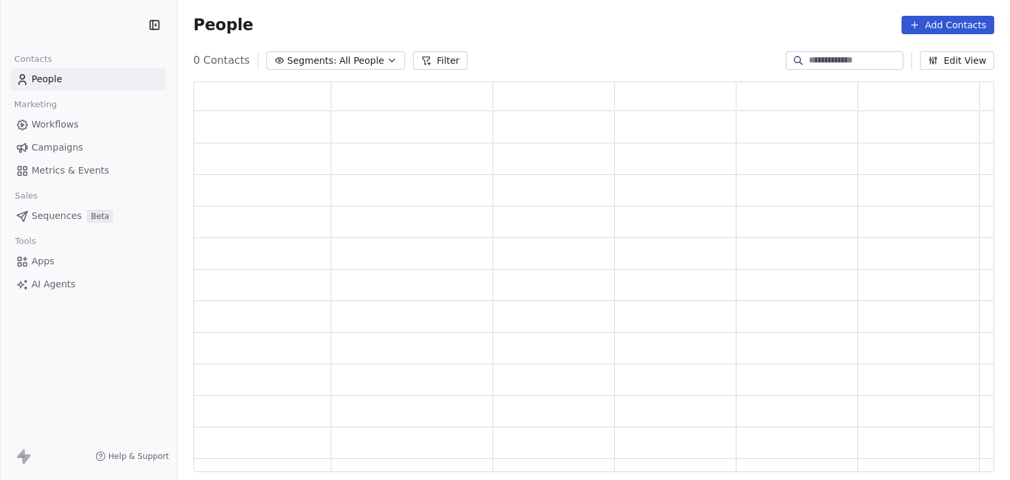
scroll to position [380, 790]
click at [55, 260] on link "Apps" at bounding box center [89, 262] width 156 height 22
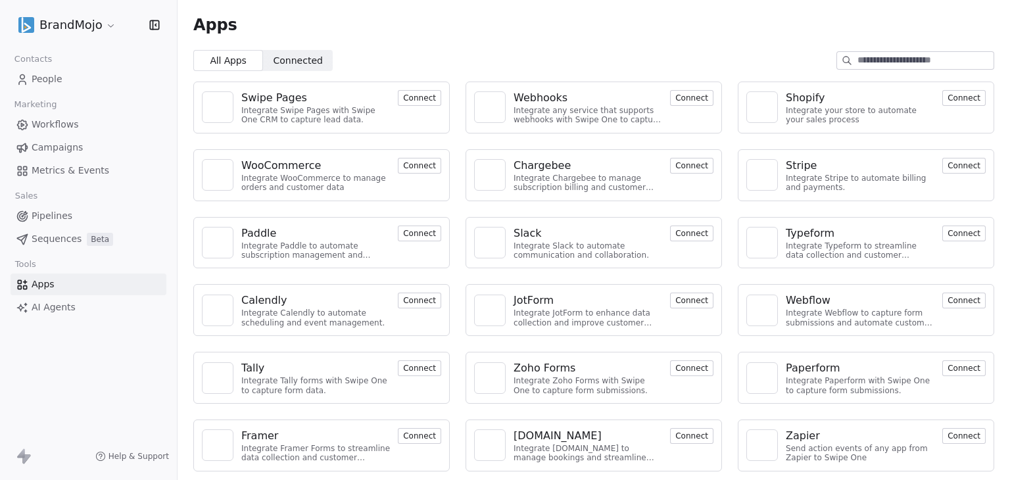
click at [289, 99] on div "Swipe Pages" at bounding box center [274, 98] width 66 height 16
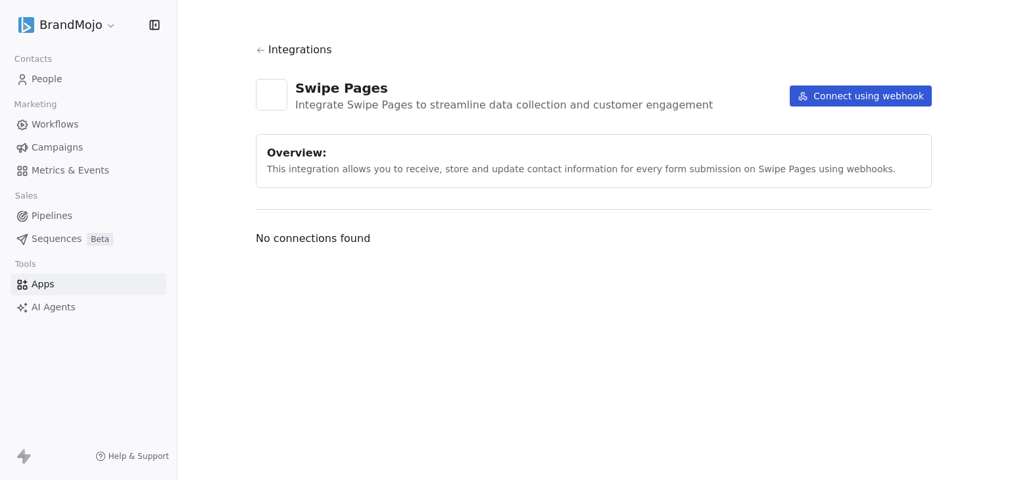
click at [60, 22] on html "BrandMojo Contacts People Marketing Workflows Campaigns Metrics & Events Sales …" at bounding box center [505, 240] width 1010 height 480
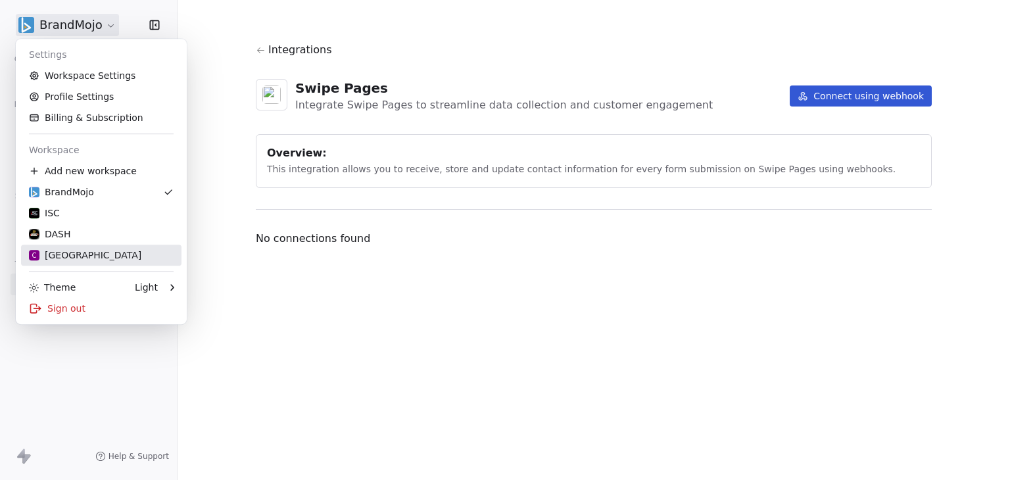
click at [64, 251] on div "C Chitrakoota School" at bounding box center [85, 255] width 112 height 13
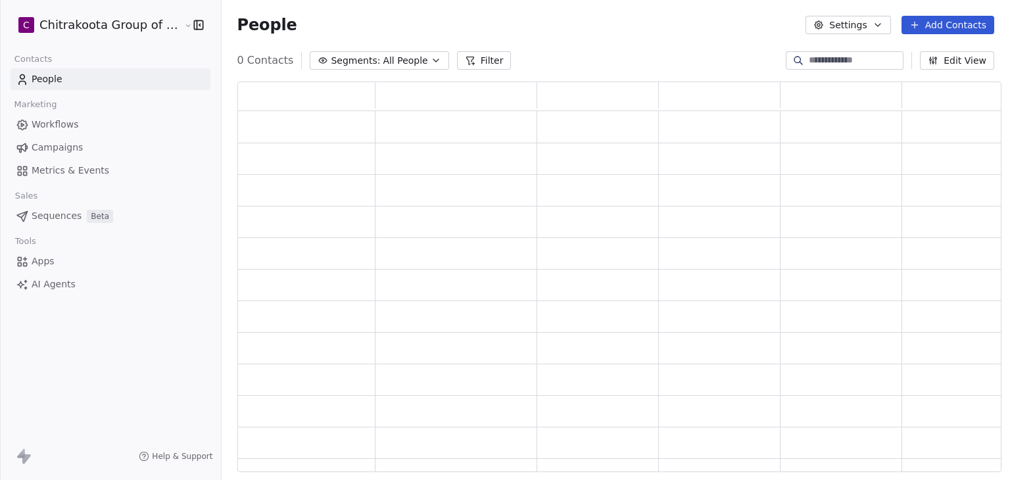
scroll to position [380, 754]
click at [43, 259] on span "Apps" at bounding box center [43, 261] width 23 height 14
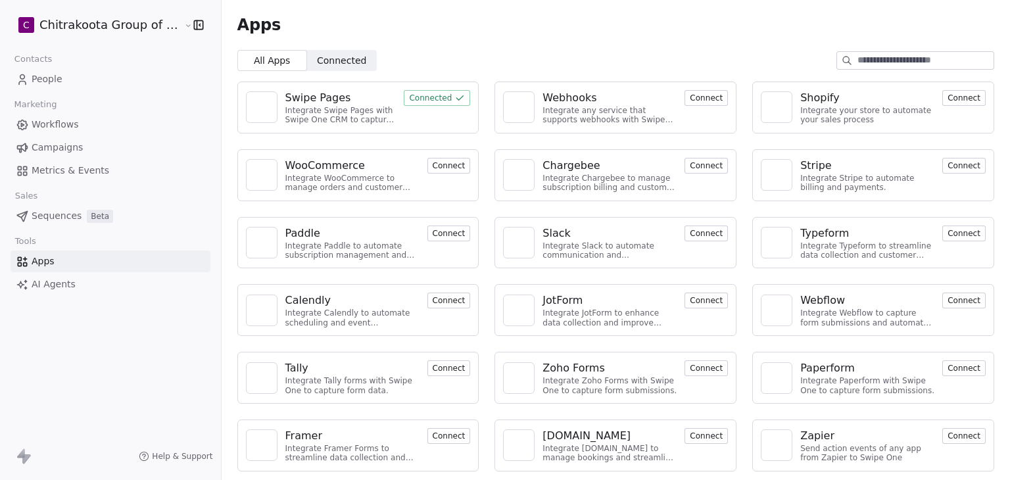
click at [305, 96] on div "Swipe Pages" at bounding box center [318, 98] width 66 height 16
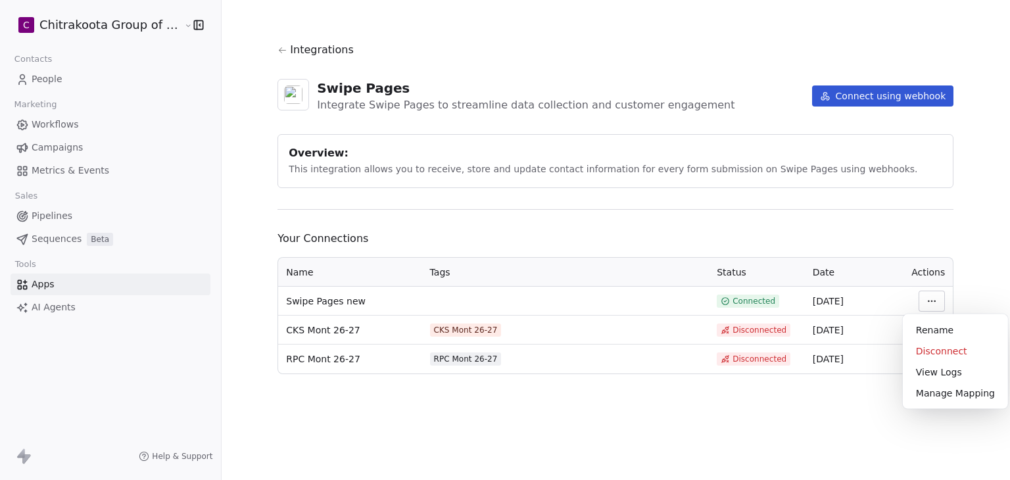
click at [927, 308] on html "C Chitrakoota Group of Institutions Contacts People Marketing Workflows Campaig…" at bounding box center [505, 240] width 1010 height 480
click at [934, 375] on div "View Logs" at bounding box center [955, 372] width 95 height 21
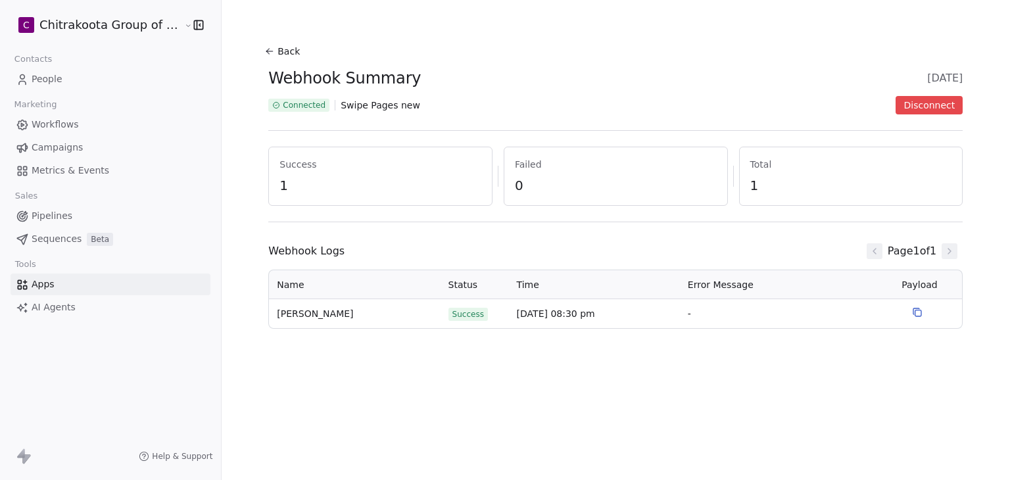
click at [272, 45] on button "Back" at bounding box center [284, 51] width 42 height 24
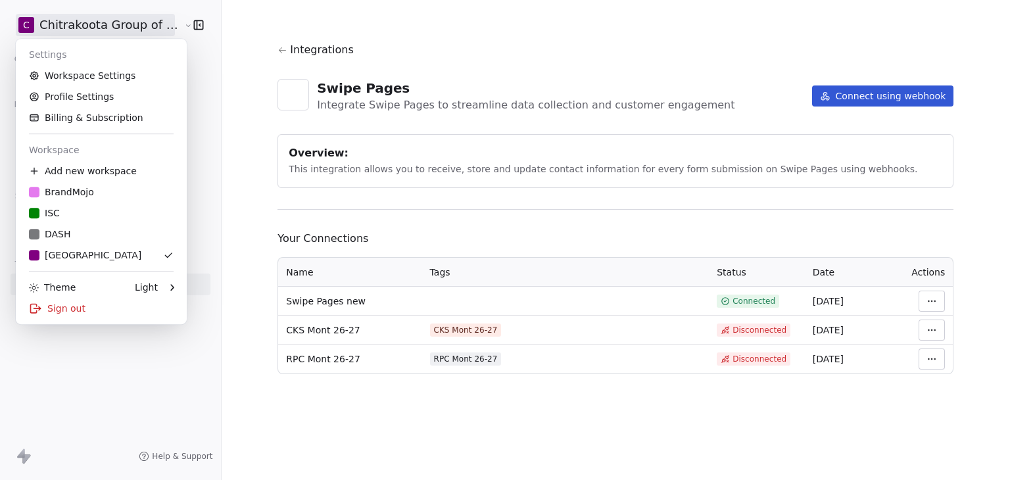
click at [79, 30] on html "C Chitrakoota Group of Institutions Contacts People Marketing Workflows Campaig…" at bounding box center [505, 240] width 1010 height 480
click at [78, 300] on div "Sign out" at bounding box center [101, 308] width 160 height 21
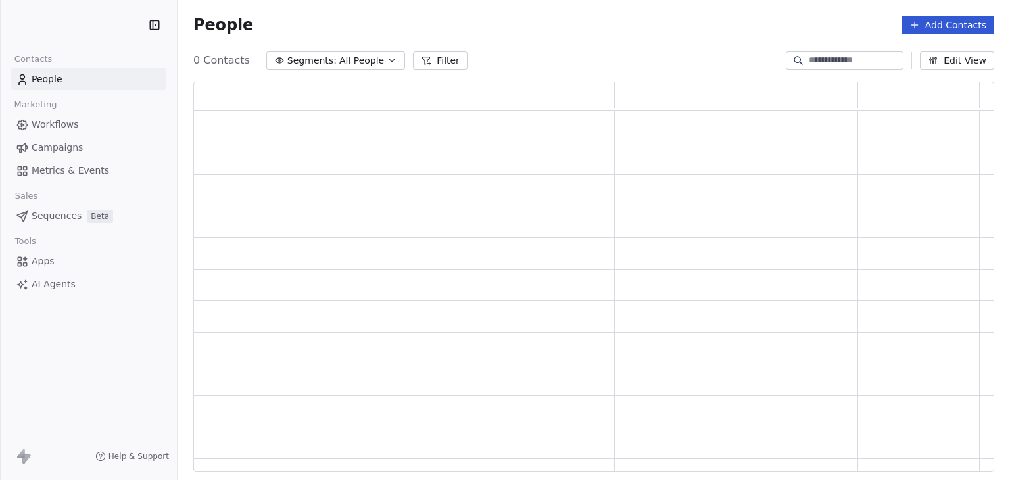
scroll to position [380, 790]
